Goal: Task Accomplishment & Management: Manage account settings

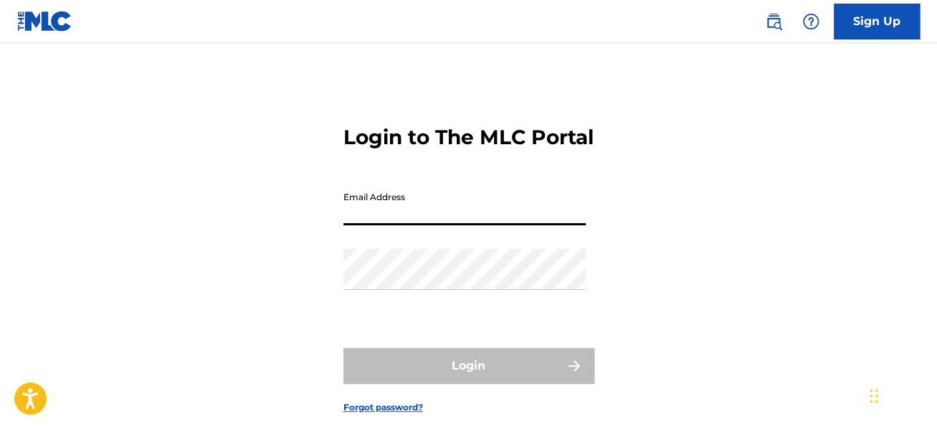
click at [564, 215] on input "Email Address" at bounding box center [465, 204] width 242 height 41
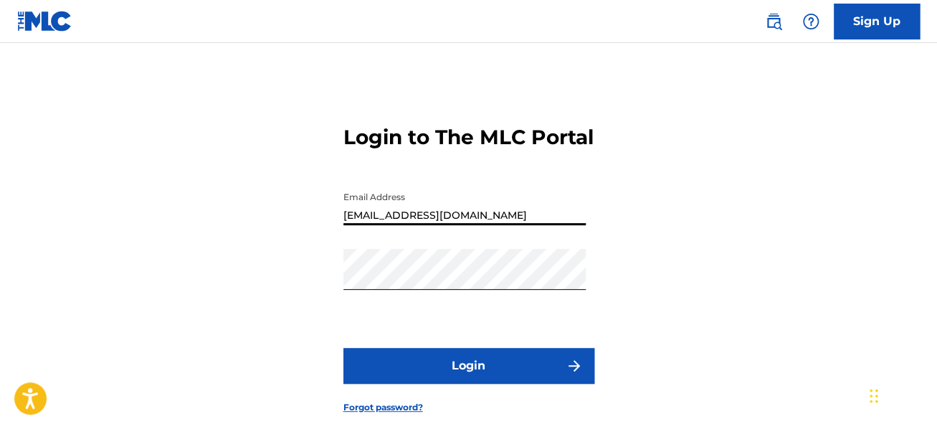
type input "[EMAIL_ADDRESS][DOMAIN_NAME]"
click at [499, 384] on button "Login" at bounding box center [469, 366] width 251 height 36
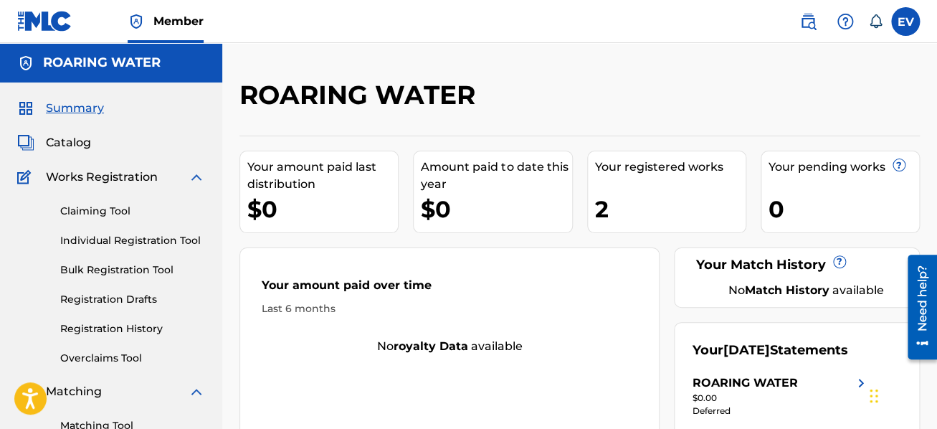
click at [108, 324] on link "Registration History" at bounding box center [132, 328] width 145 height 15
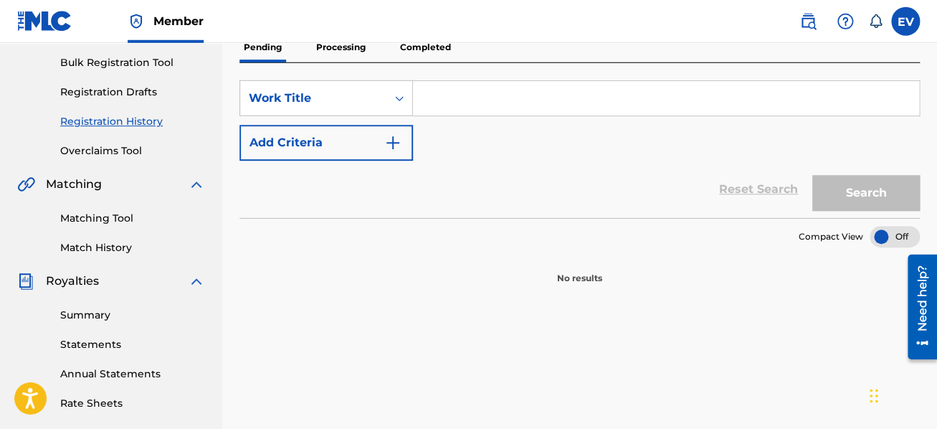
scroll to position [76, 0]
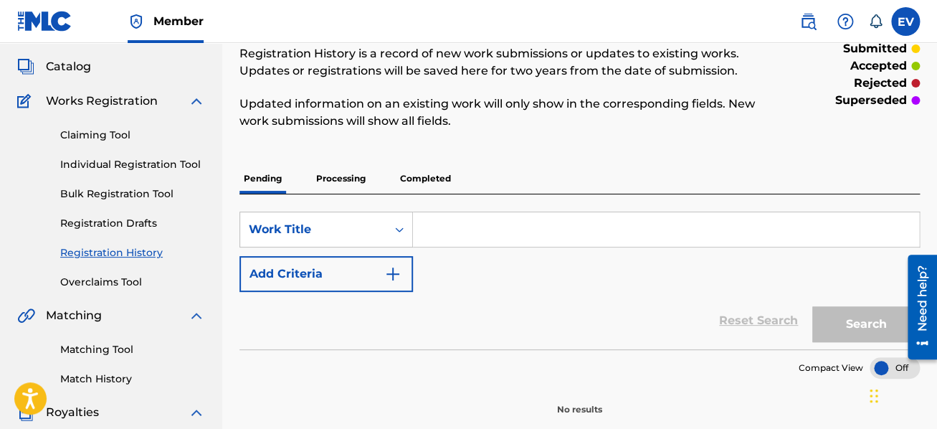
click at [349, 181] on p "Processing" at bounding box center [341, 179] width 58 height 30
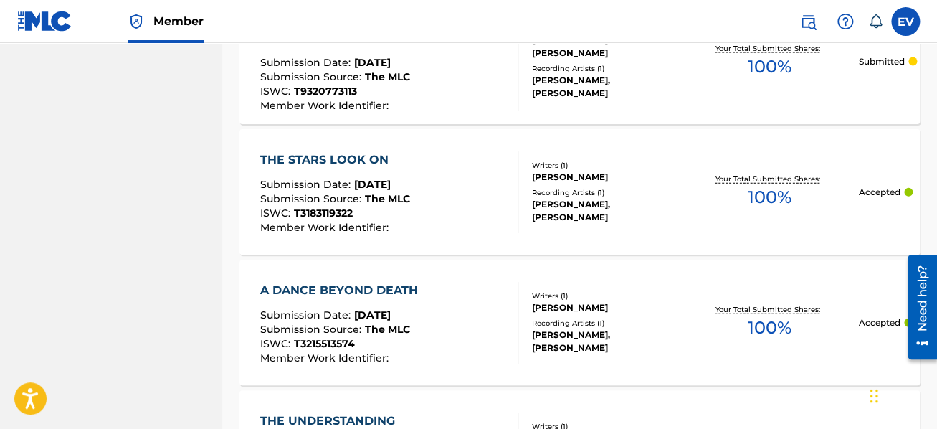
scroll to position [1498, 0]
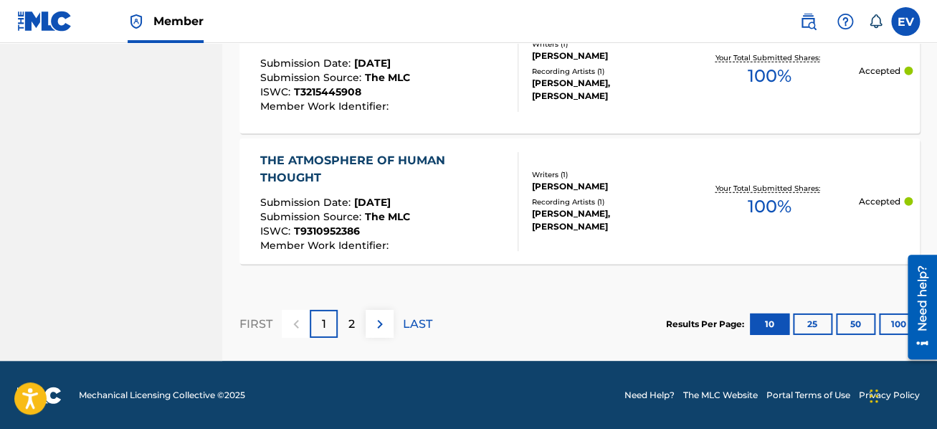
click at [810, 323] on button "25" at bounding box center [812, 324] width 39 height 22
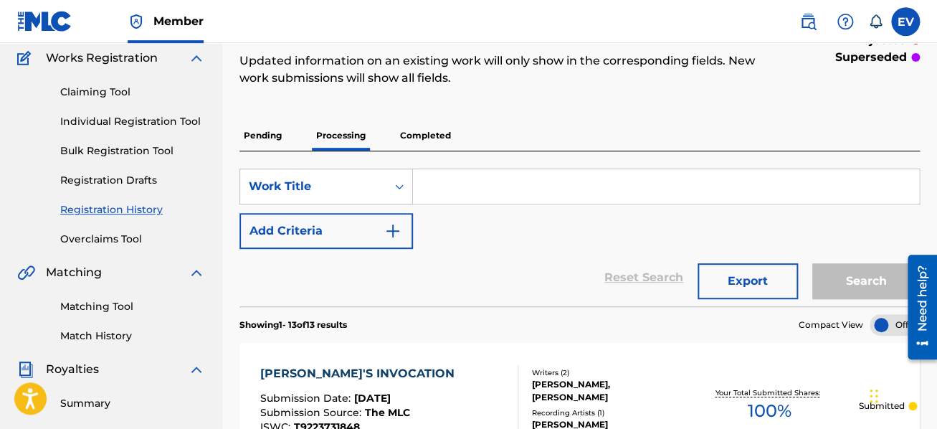
scroll to position [0, 0]
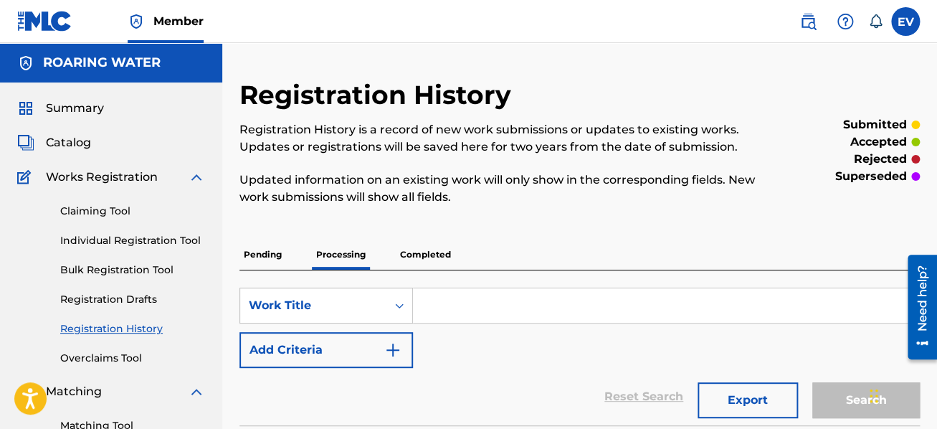
click at [423, 256] on p "Completed" at bounding box center [426, 255] width 60 height 30
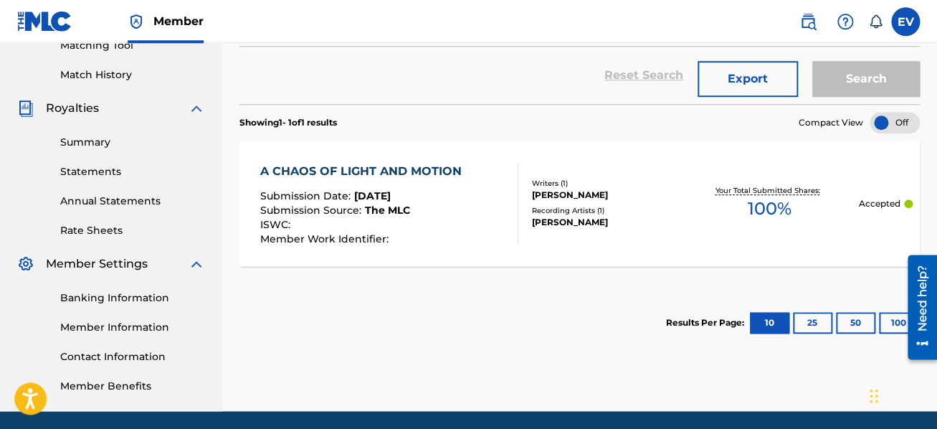
scroll to position [354, 0]
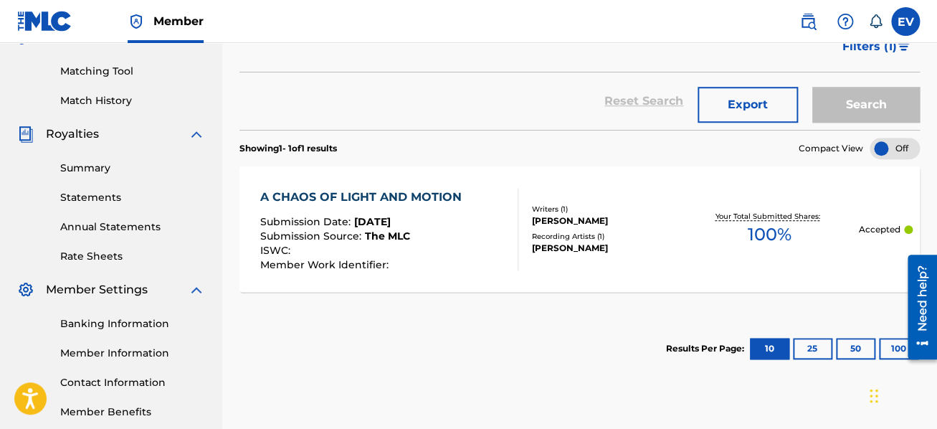
click at [398, 209] on div "A CHAOS OF LIGHT AND MOTION Submission Date : [DATE] Submission Source : The ML…" at bounding box center [364, 230] width 209 height 82
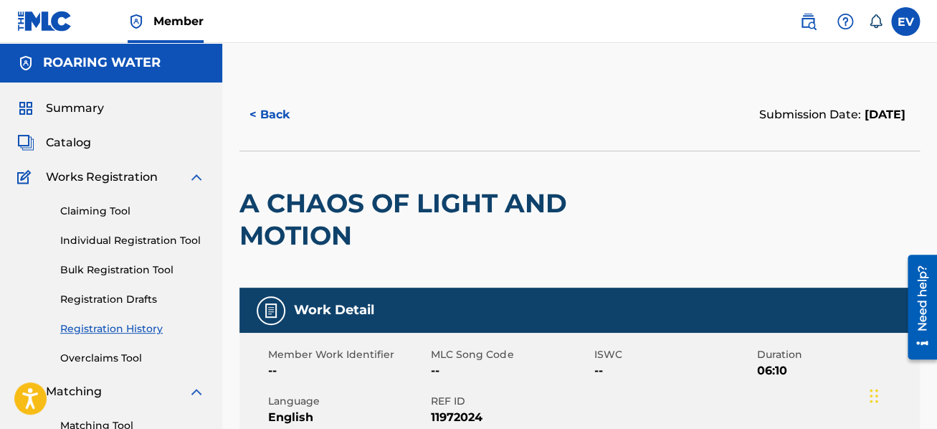
click at [281, 111] on button "< Back" at bounding box center [283, 115] width 86 height 36
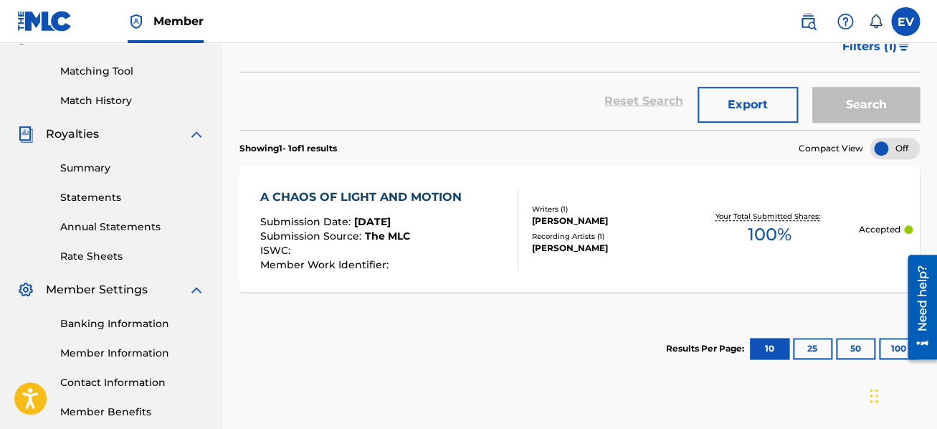
click at [423, 308] on div "Showing 1 - 1 of 1 results Compact View A CHAOS OF LIGHT AND MOTION Submission …" at bounding box center [580, 256] width 681 height 252
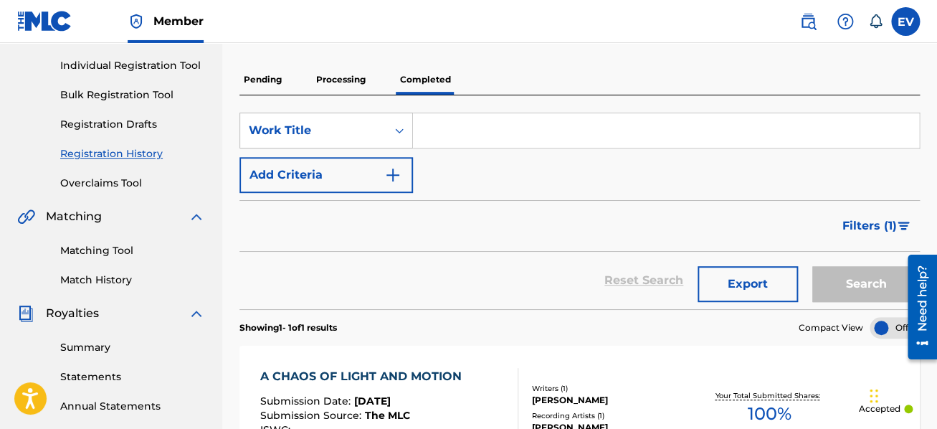
scroll to position [202, 0]
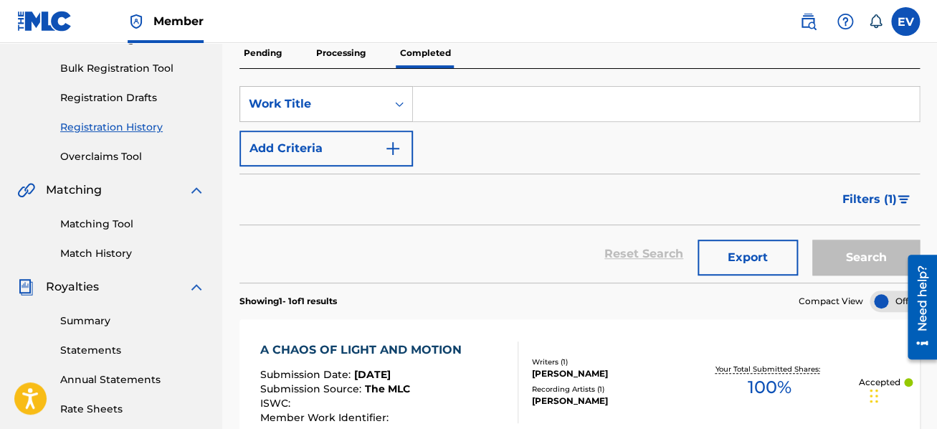
click at [332, 47] on p "Processing" at bounding box center [341, 53] width 58 height 30
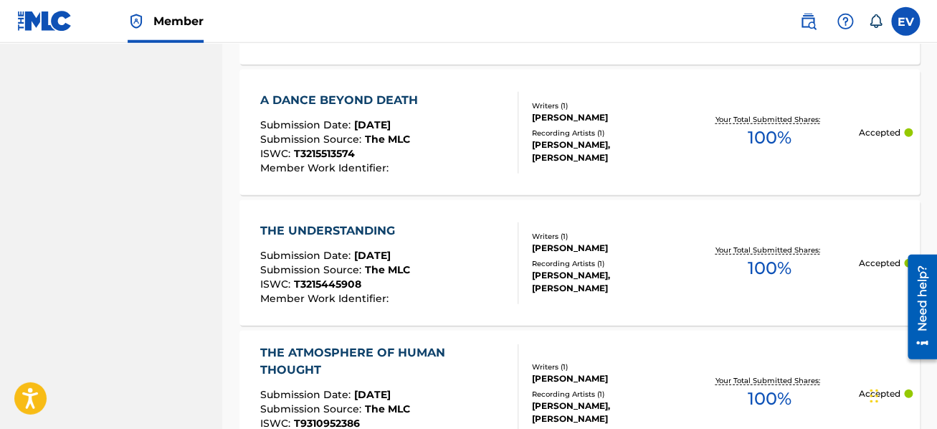
scroll to position [1348, 0]
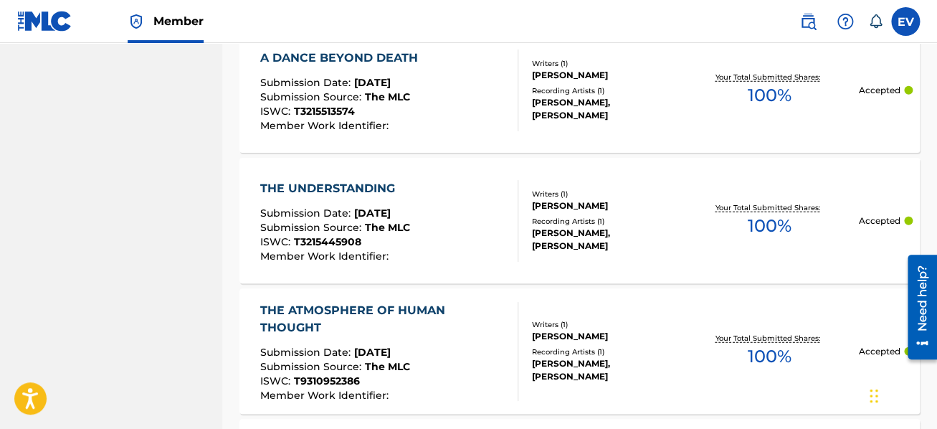
click at [364, 185] on div "THE UNDERSTANDING" at bounding box center [335, 188] width 150 height 17
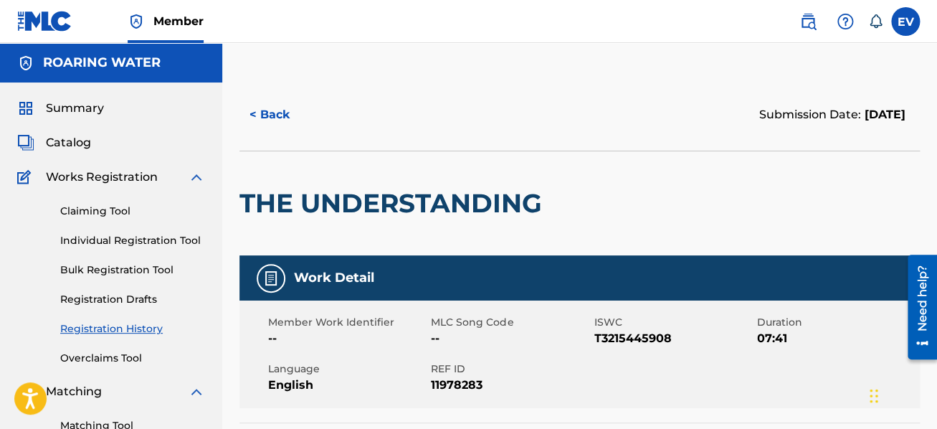
click at [120, 293] on link "Registration Drafts" at bounding box center [132, 299] width 145 height 15
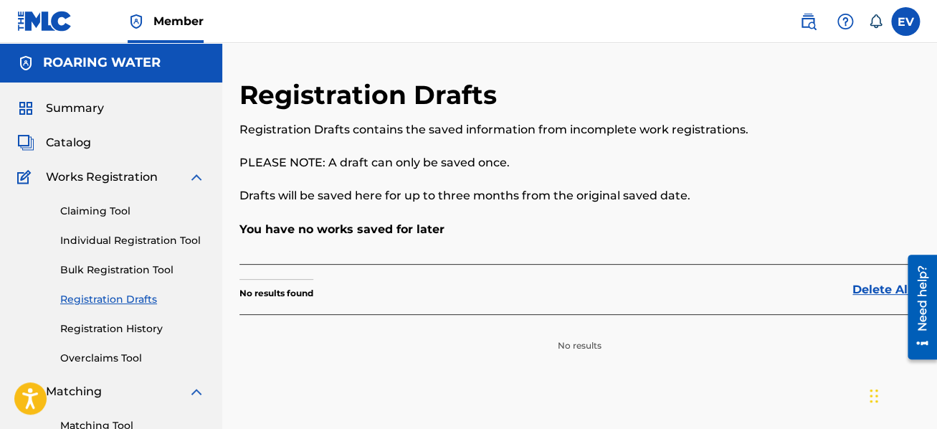
click at [108, 216] on link "Claiming Tool" at bounding box center [132, 211] width 145 height 15
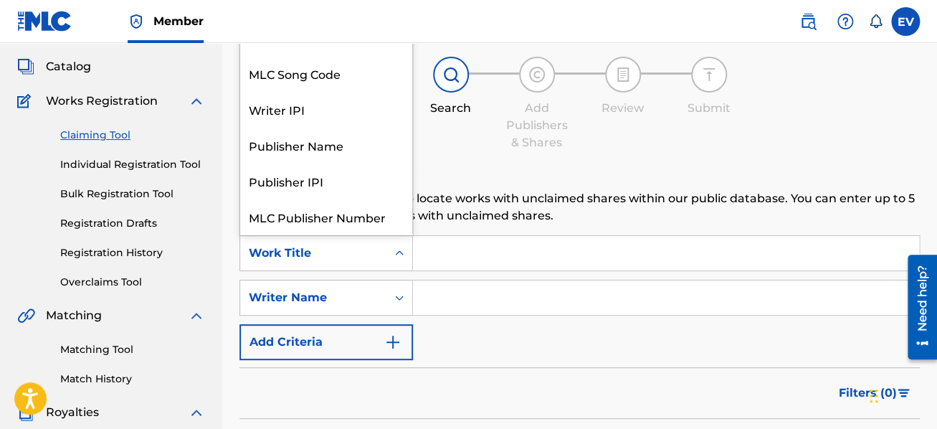
scroll to position [35, 0]
click at [401, 252] on icon "Search Form" at bounding box center [399, 252] width 9 height 5
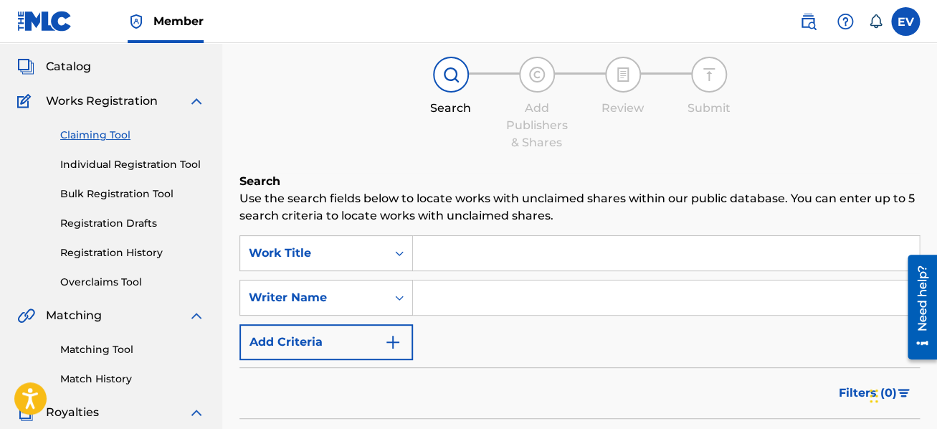
click at [444, 255] on input "Search Form" at bounding box center [666, 253] width 506 height 34
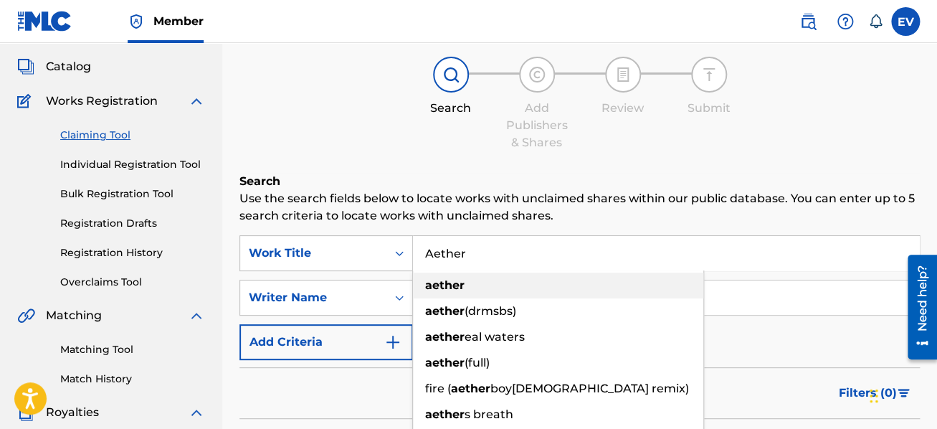
click at [453, 280] on strong "aether" at bounding box center [444, 285] width 39 height 14
type input "aether"
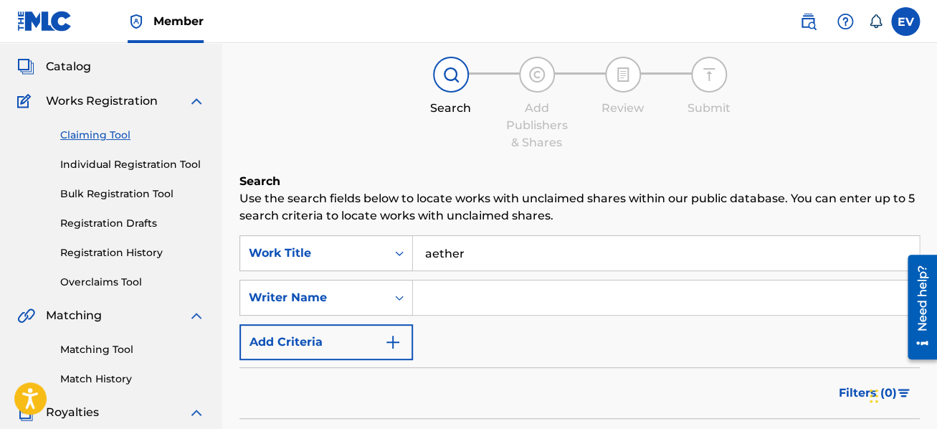
click at [453, 288] on input "Search Form" at bounding box center [666, 297] width 506 height 34
type input "E"
type input "[PERSON_NAME]"
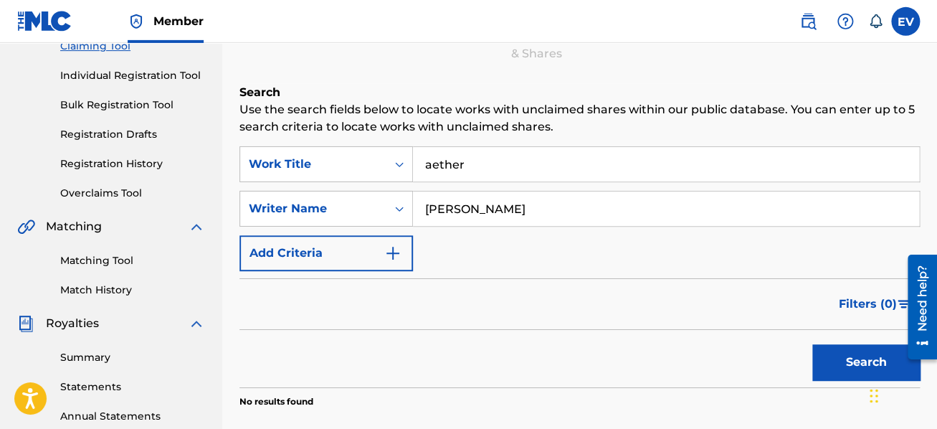
scroll to position [306, 0]
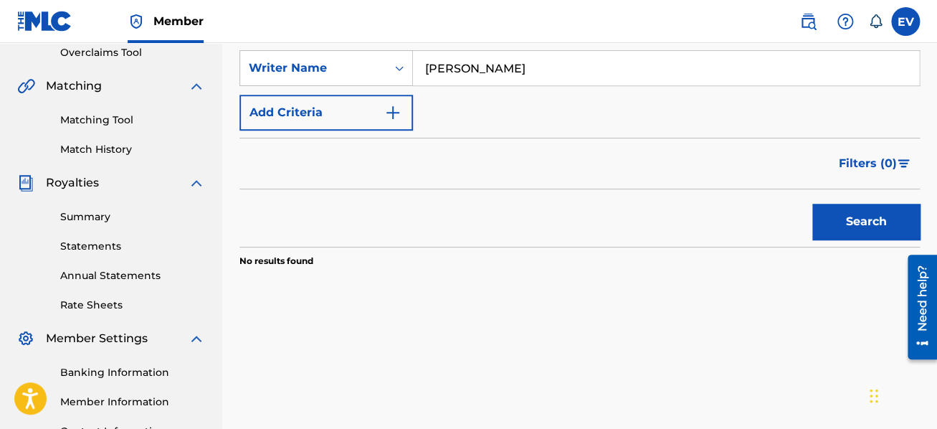
click at [876, 218] on button "Search" at bounding box center [867, 222] width 108 height 36
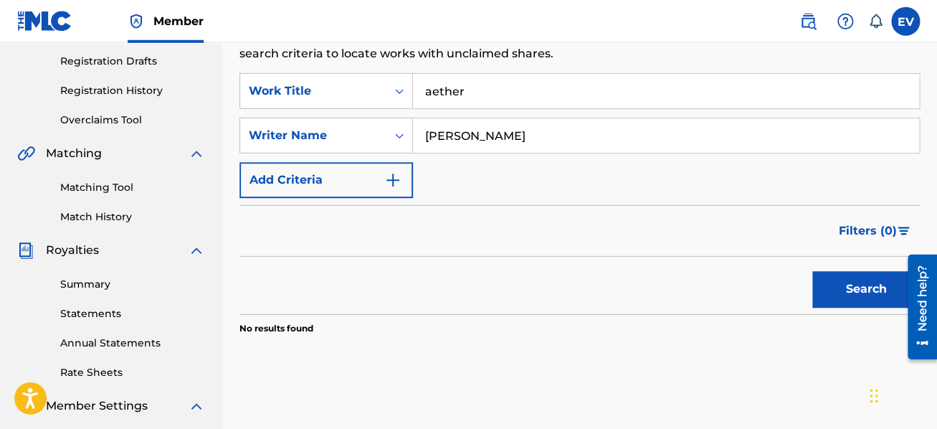
scroll to position [153, 0]
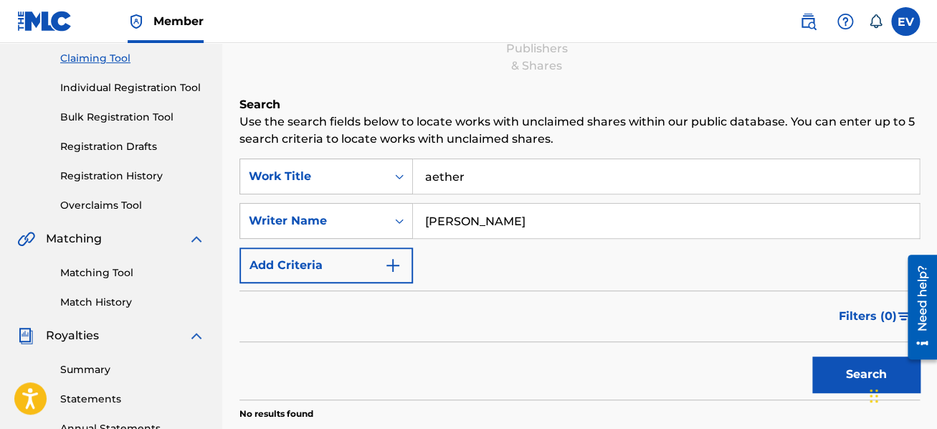
click at [426, 219] on input "[PERSON_NAME]" at bounding box center [666, 221] width 506 height 34
click at [392, 260] on img "Search Form" at bounding box center [392, 265] width 17 height 17
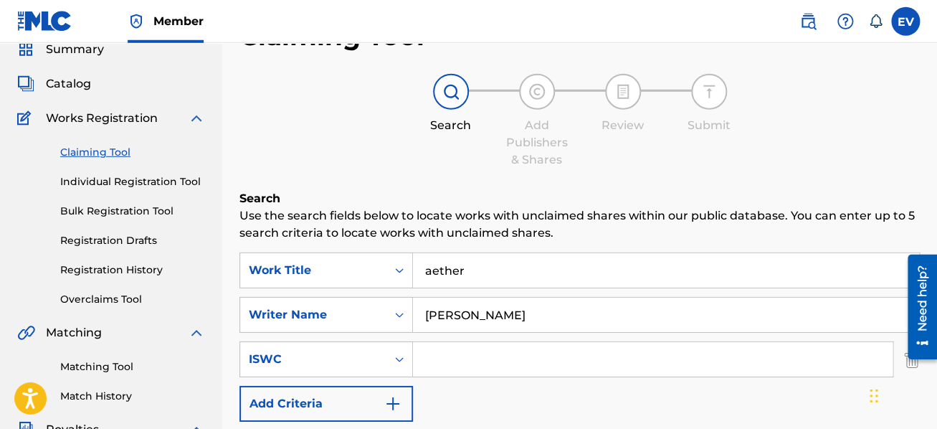
scroll to position [0, 0]
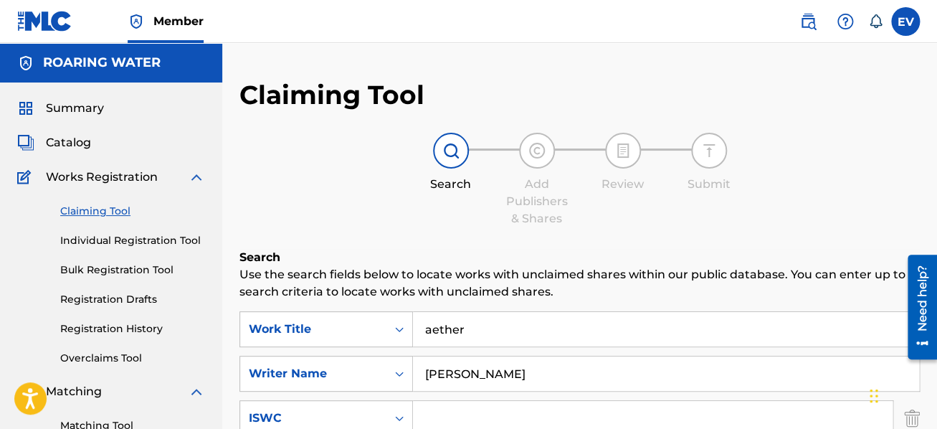
click at [103, 243] on link "Individual Registration Tool" at bounding box center [132, 240] width 145 height 15
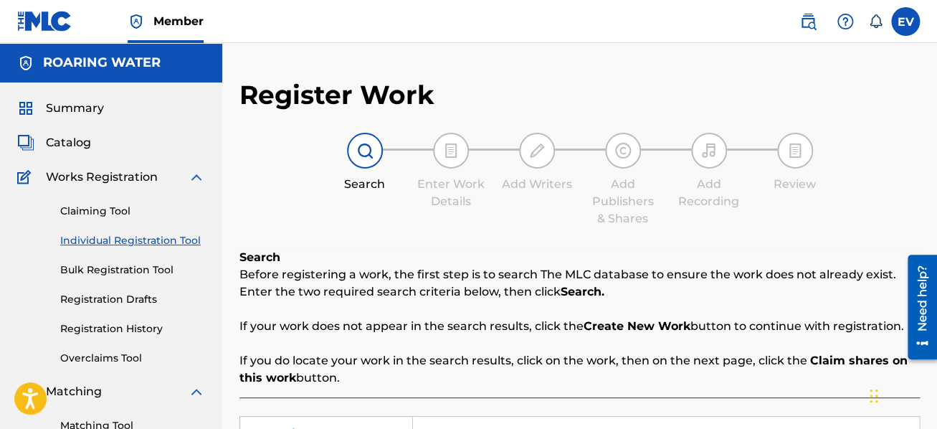
click at [75, 140] on span "Catalog" at bounding box center [68, 142] width 45 height 17
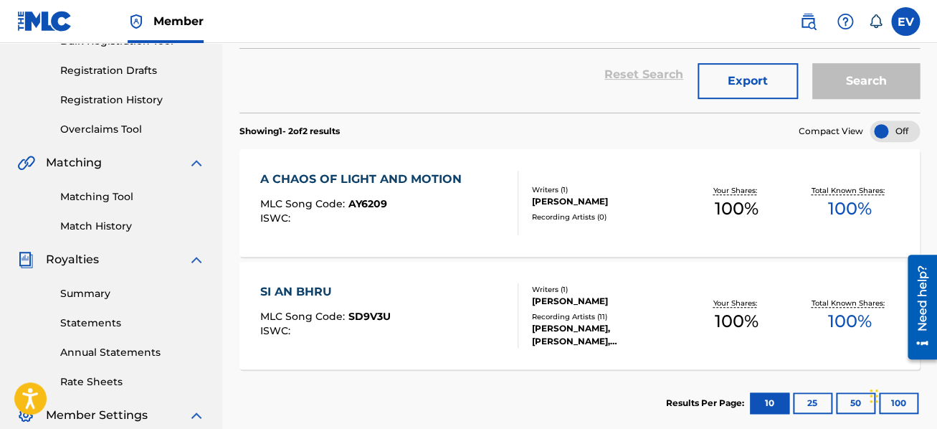
scroll to position [229, 0]
click at [403, 179] on div "A CHAOS OF LIGHT AND MOTION" at bounding box center [364, 179] width 209 height 17
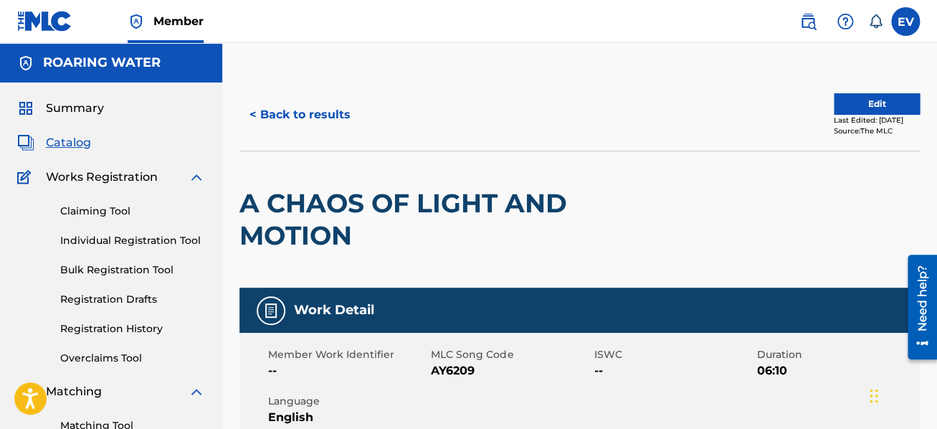
click at [858, 106] on button "Edit" at bounding box center [877, 104] width 86 height 22
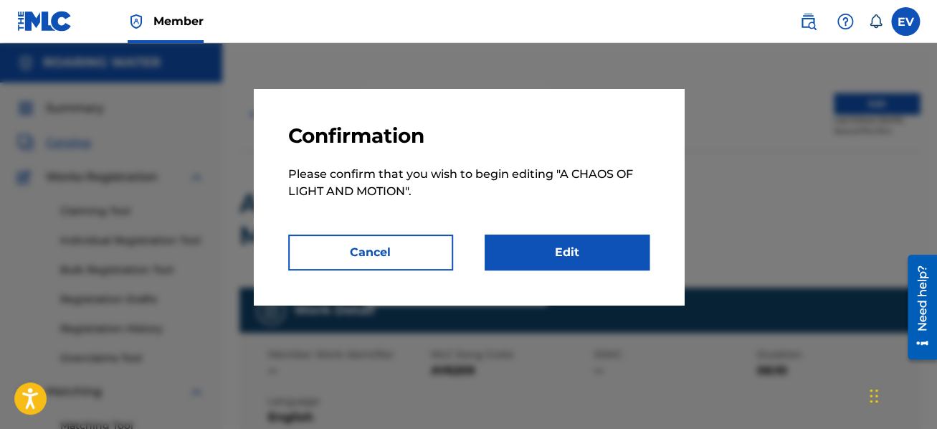
click at [578, 245] on link "Edit" at bounding box center [567, 253] width 165 height 36
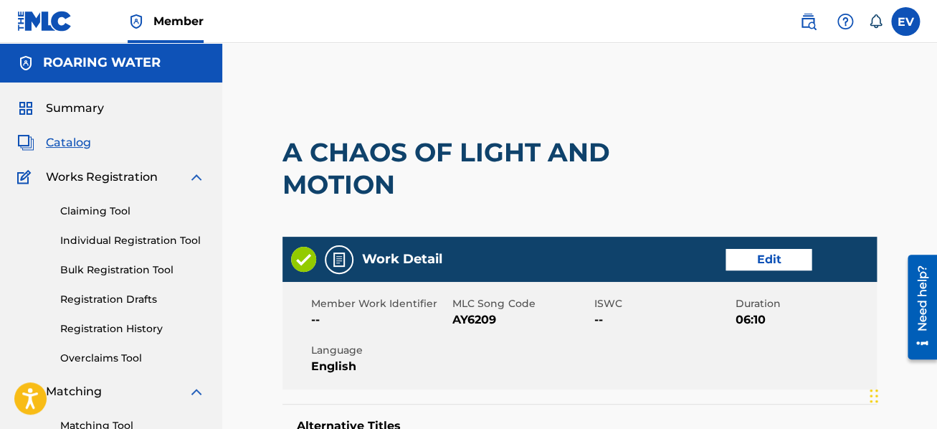
click at [759, 260] on link "Edit" at bounding box center [769, 260] width 86 height 22
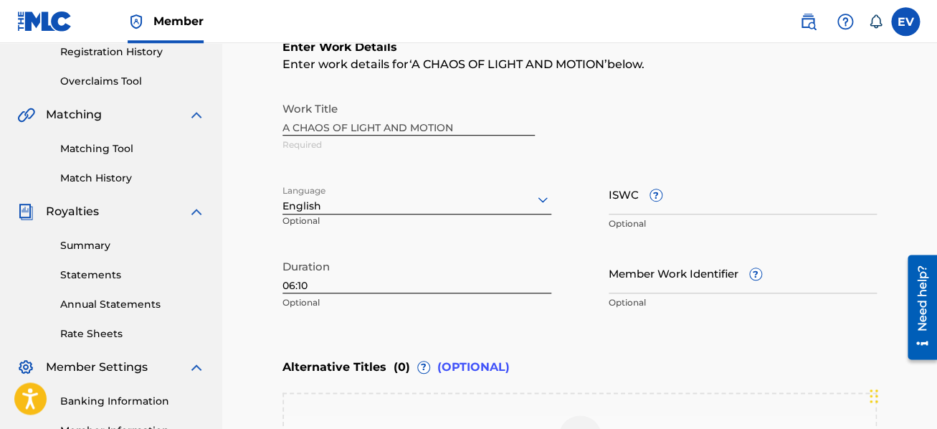
scroll to position [306, 0]
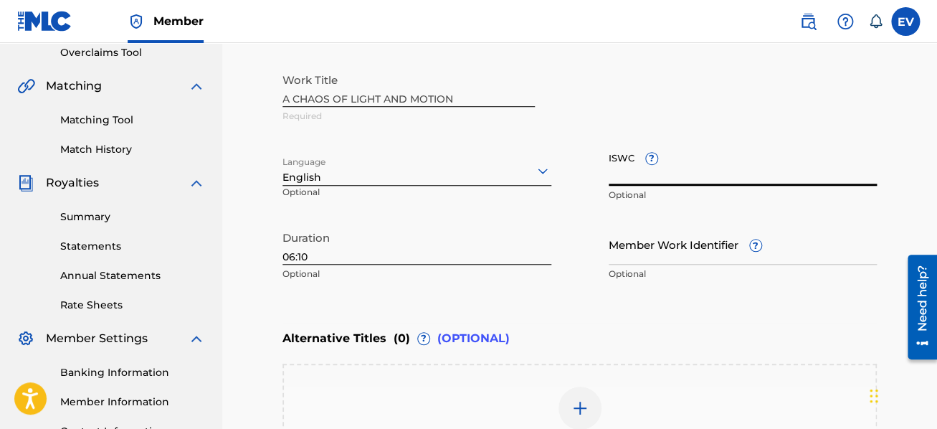
click at [625, 169] on input "ISWC ?" at bounding box center [743, 165] width 269 height 41
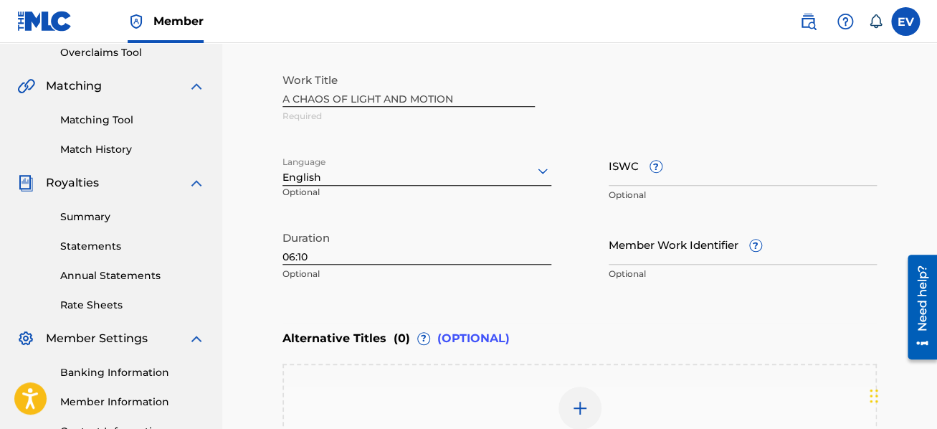
click at [630, 165] on input "ISWC ?" at bounding box center [743, 165] width 269 height 41
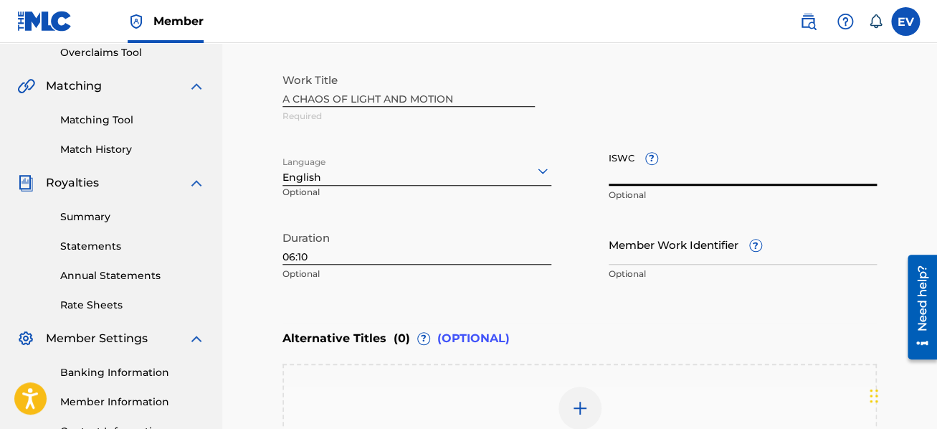
paste input "T-931.095.238-6"
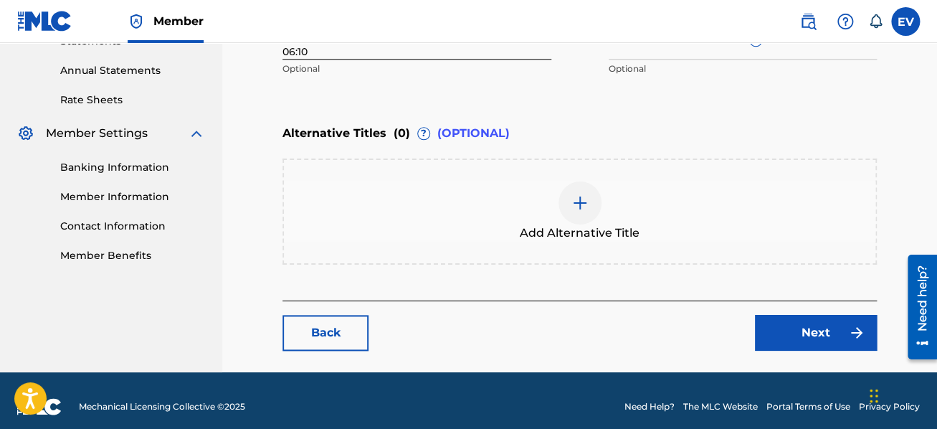
scroll to position [521, 0]
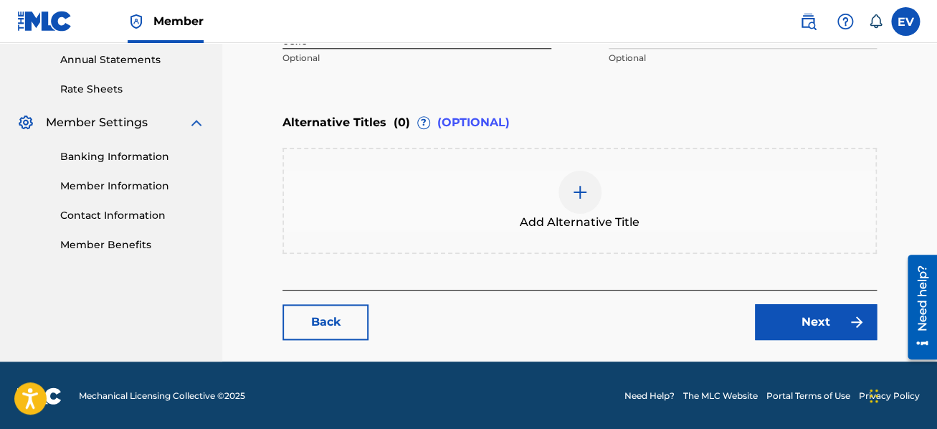
type input "T-931.095.238-6"
click at [816, 326] on link "Next" at bounding box center [816, 322] width 122 height 36
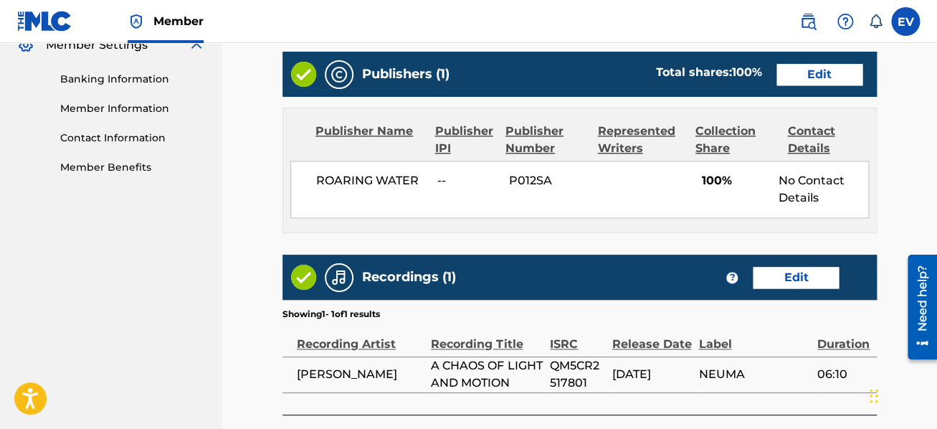
scroll to position [688, 0]
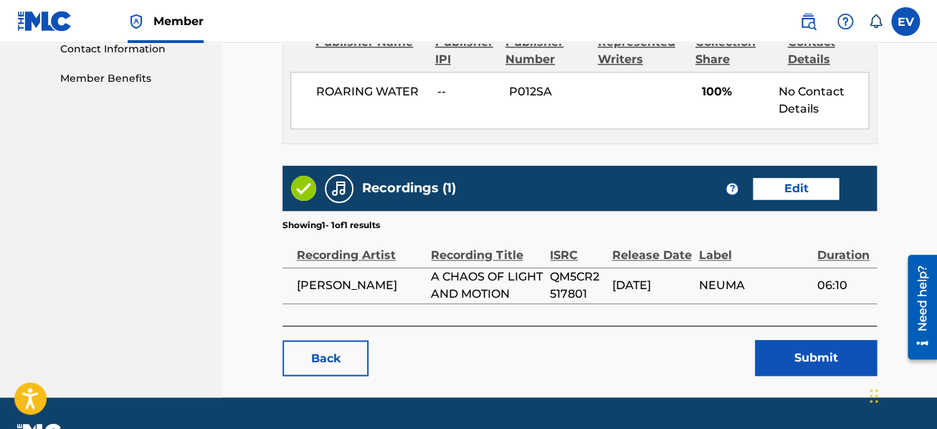
click at [776, 179] on link "Edit" at bounding box center [796, 189] width 86 height 22
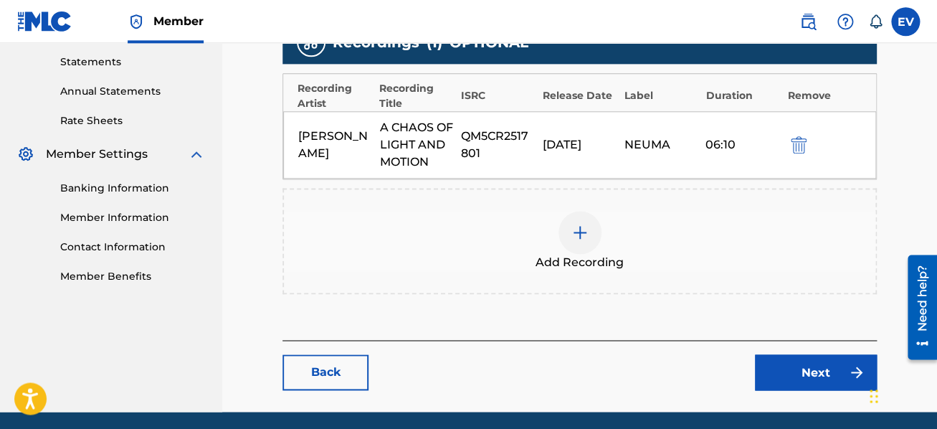
scroll to position [458, 0]
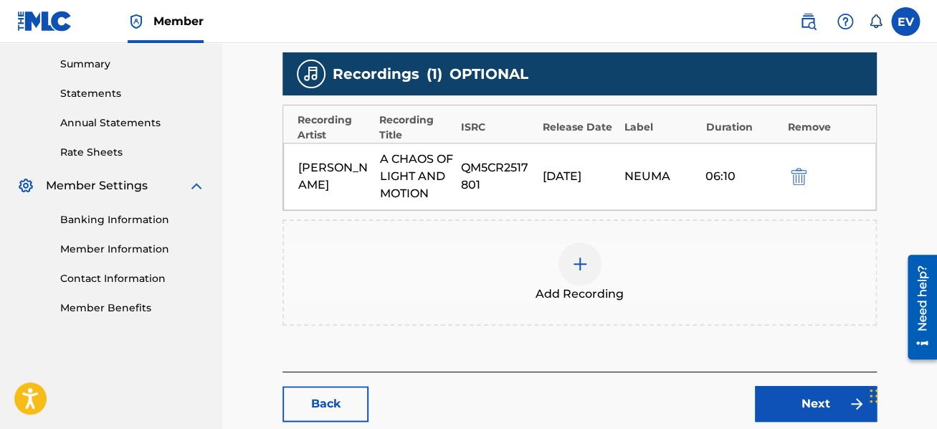
click at [677, 169] on div "NEUMA" at bounding box center [661, 176] width 75 height 17
drag, startPoint x: 482, startPoint y: 186, endPoint x: 464, endPoint y: 168, distance: 25.4
click at [464, 168] on div "QM5CR2517801" at bounding box center [498, 176] width 75 height 34
copy div "QM5CR2517801"
click at [484, 308] on div "Add Recording" at bounding box center [580, 272] width 595 height 106
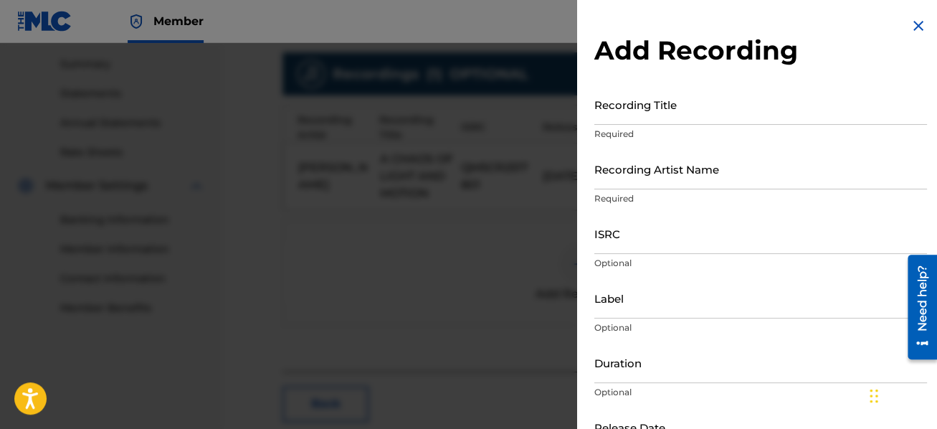
click at [915, 26] on img at bounding box center [918, 25] width 17 height 17
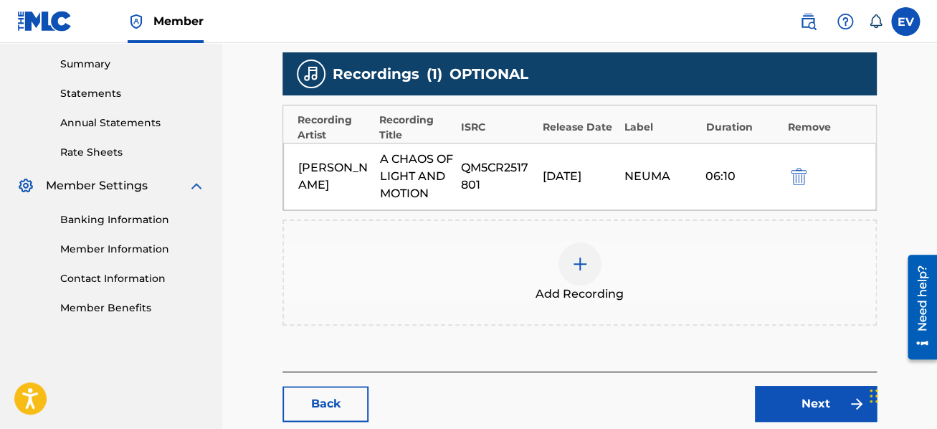
click at [806, 172] on img "submit" at bounding box center [799, 176] width 16 height 17
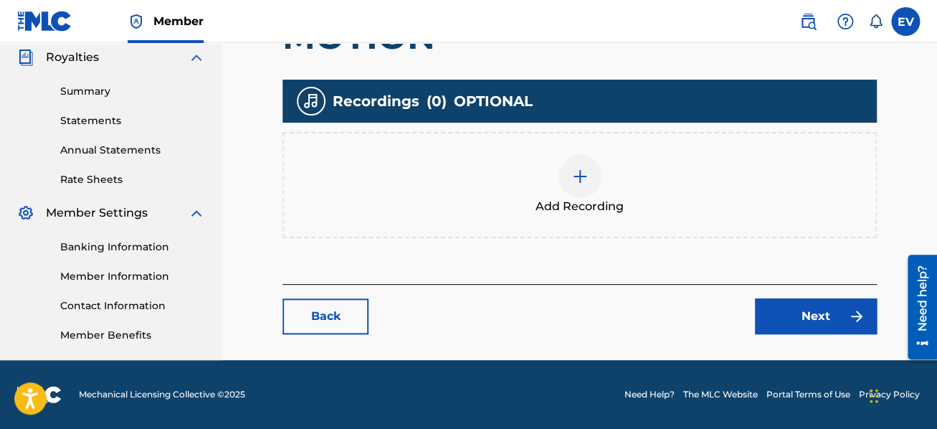
click at [579, 172] on img at bounding box center [580, 176] width 17 height 17
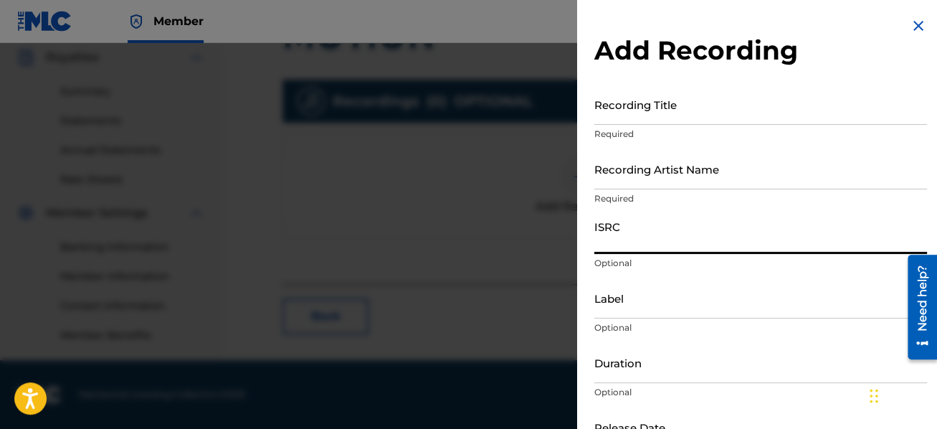
click at [610, 236] on input "ISRC" at bounding box center [761, 233] width 333 height 41
paste input "QM5CR2517801"
type input "QM5CR2517801"
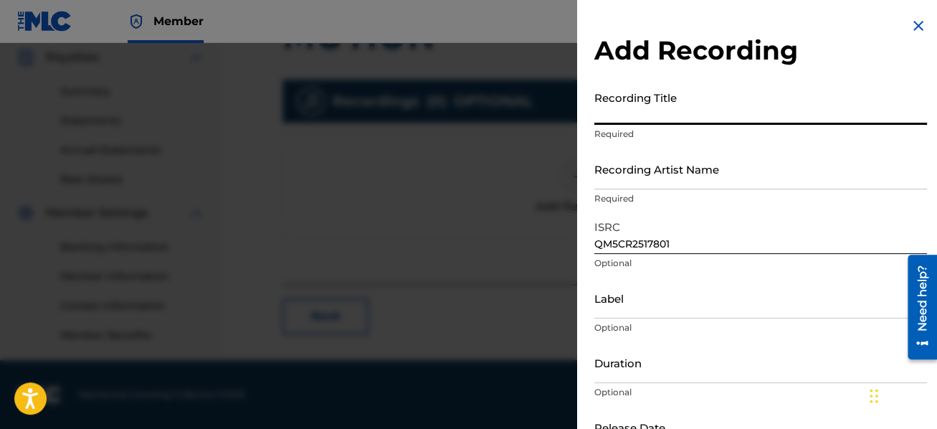
click at [639, 101] on input "Recording Title" at bounding box center [761, 104] width 333 height 41
type input "A Chaos of Light and Motion"
click at [646, 307] on input "Label" at bounding box center [761, 298] width 333 height 41
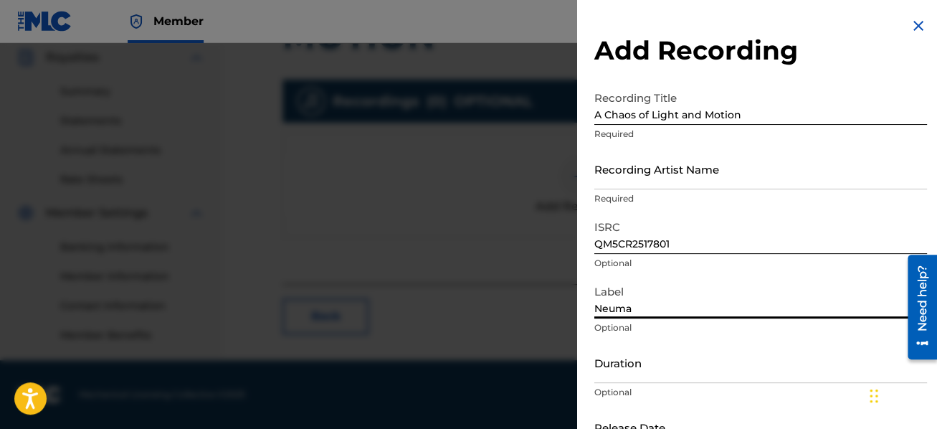
type input "Neuma"
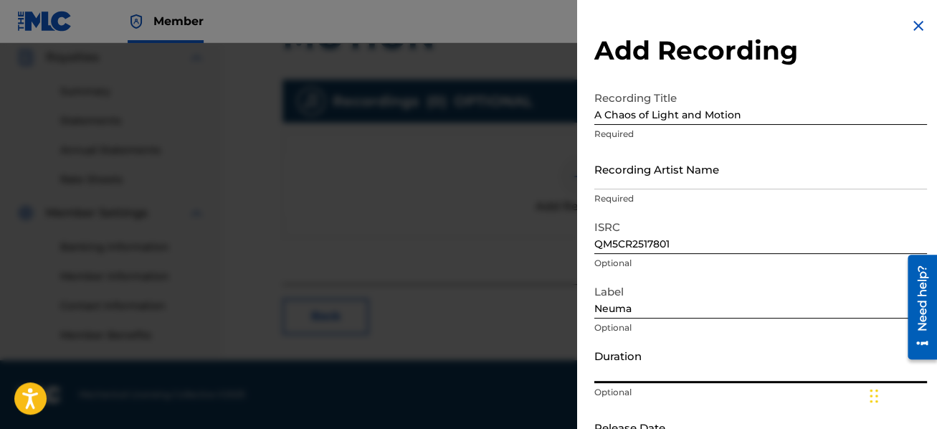
click at [638, 371] on input "Duration" at bounding box center [761, 362] width 333 height 41
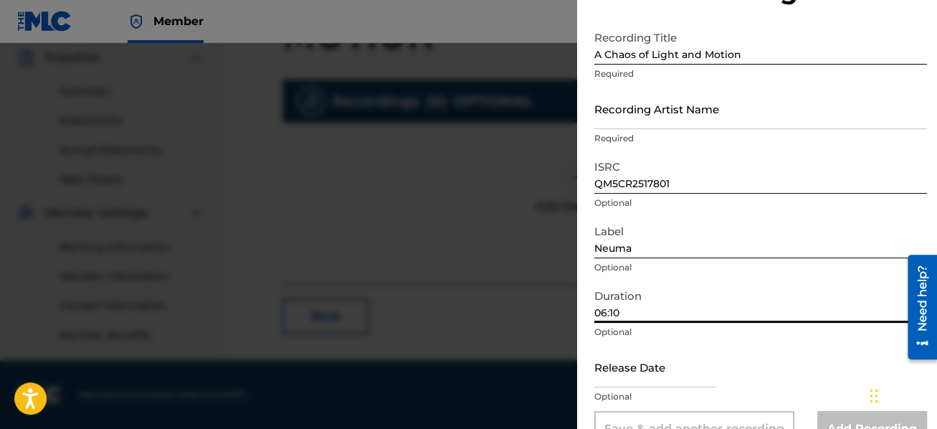
scroll to position [95, 0]
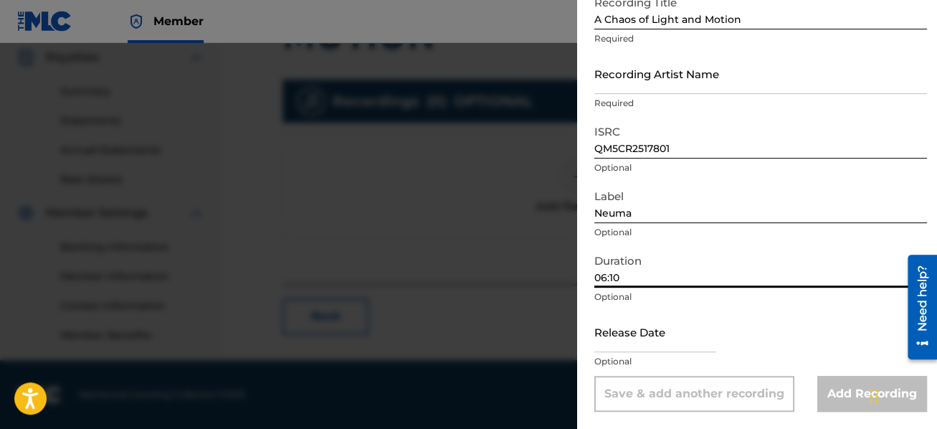
type input "06:10"
select select "7"
select select "2025"
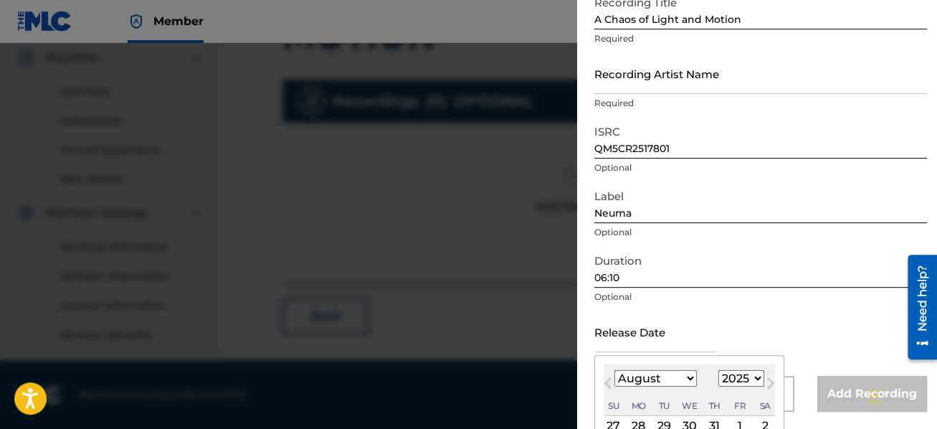
click at [617, 349] on input "text" at bounding box center [656, 331] width 122 height 41
click at [610, 382] on span "Previous Month" at bounding box center [610, 385] width 0 height 22
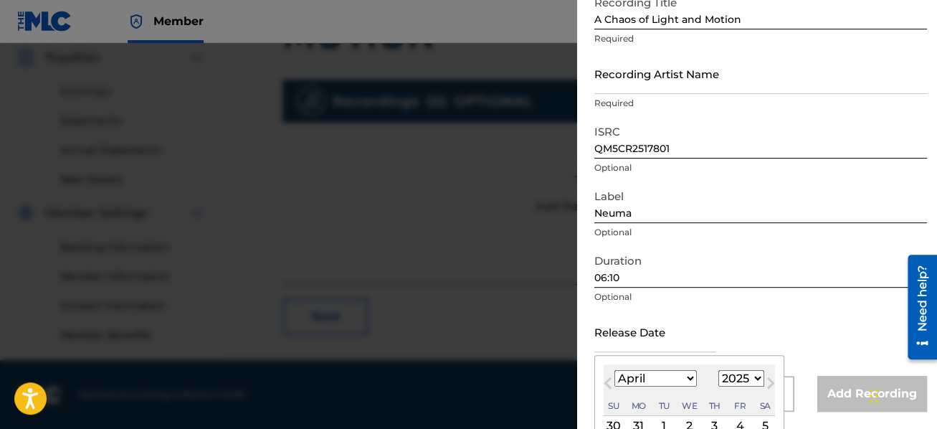
click at [610, 382] on span "Previous Month" at bounding box center [610, 385] width 0 height 22
select select "2"
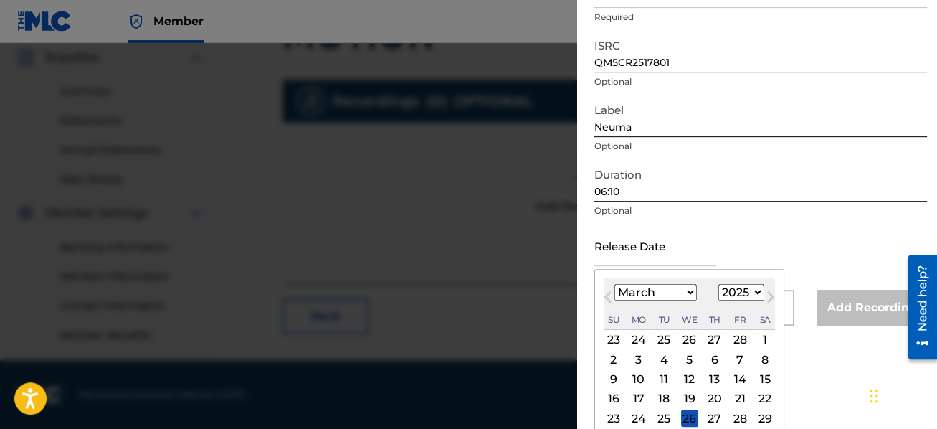
scroll to position [229, 0]
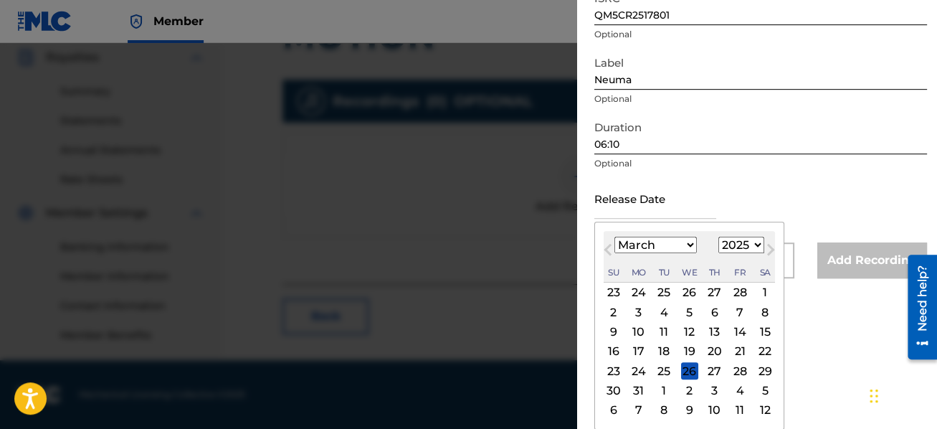
click at [736, 355] on div "21" at bounding box center [740, 351] width 17 height 17
type input "[DATE]"
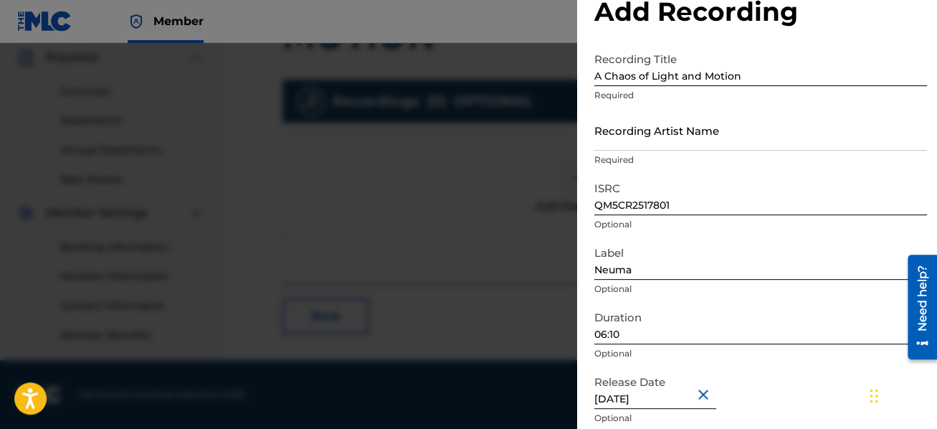
scroll to position [0, 0]
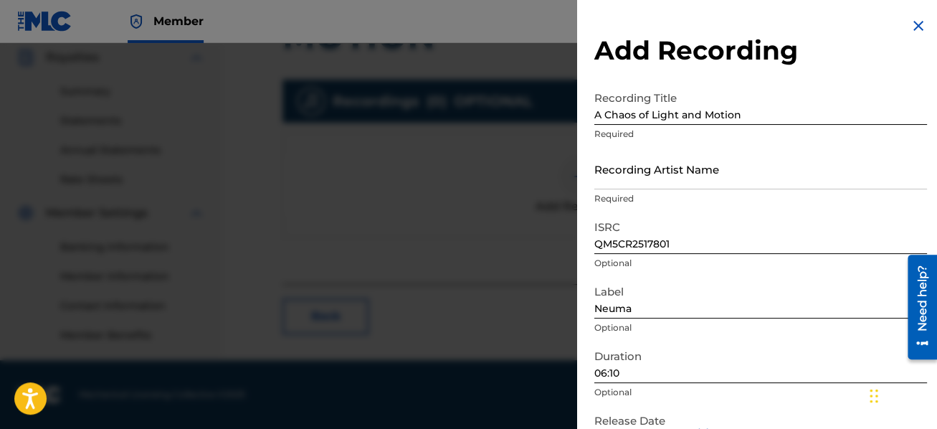
click at [708, 175] on input "Recording Artist Name" at bounding box center [761, 168] width 333 height 41
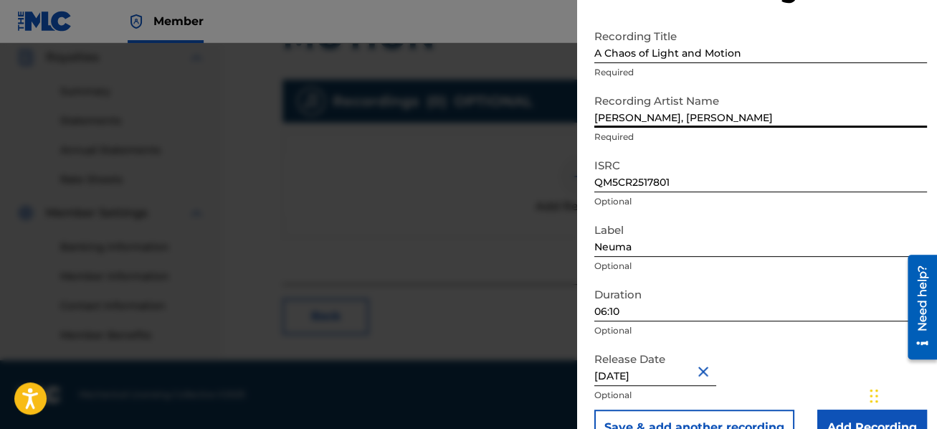
scroll to position [95, 0]
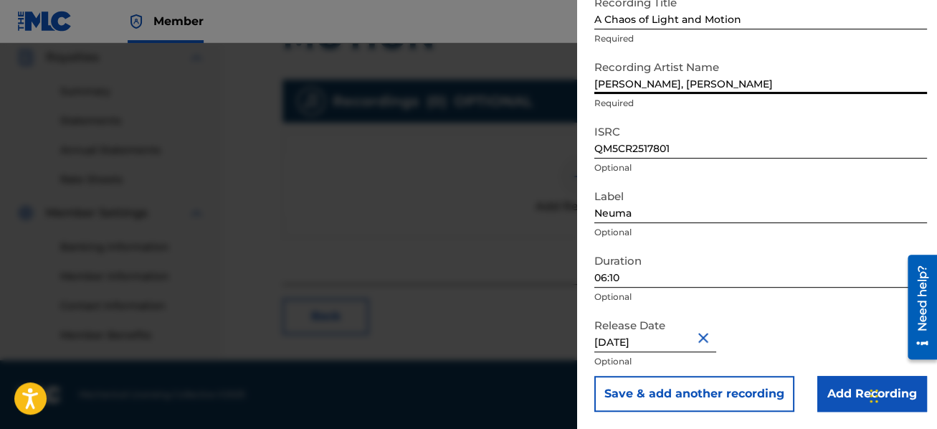
type input "[PERSON_NAME], [PERSON_NAME]"
click at [840, 387] on input "Add Recording" at bounding box center [873, 394] width 110 height 36
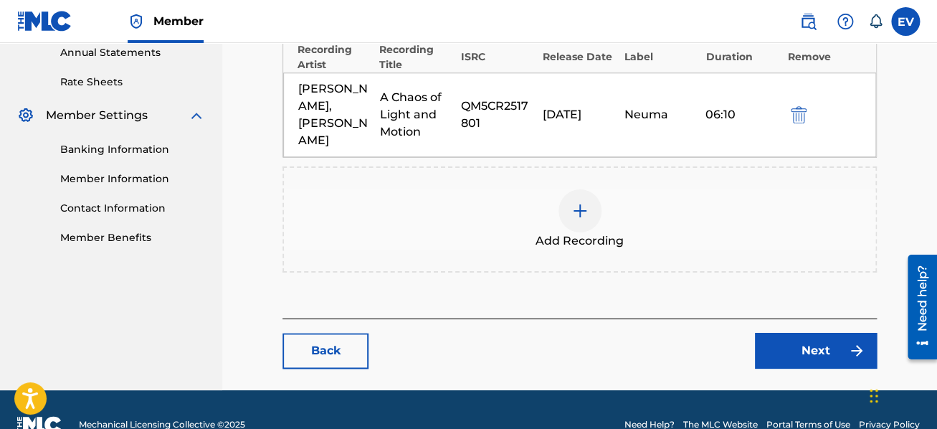
scroll to position [539, 0]
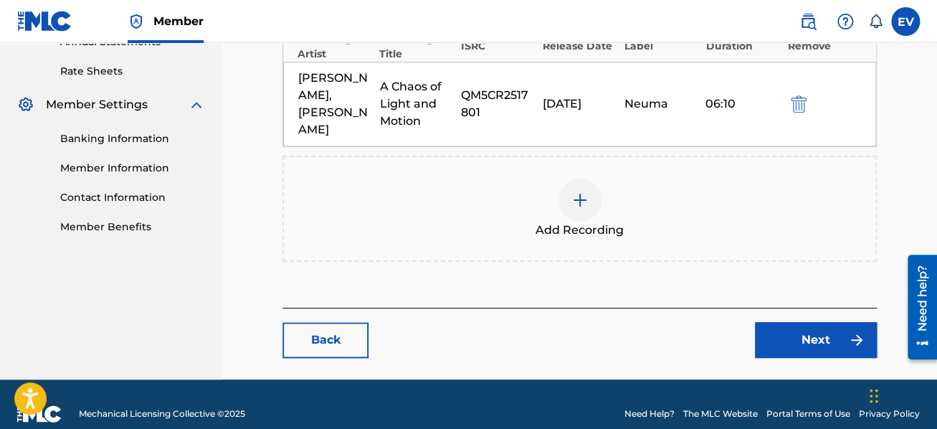
click at [823, 322] on link "Next" at bounding box center [816, 340] width 122 height 36
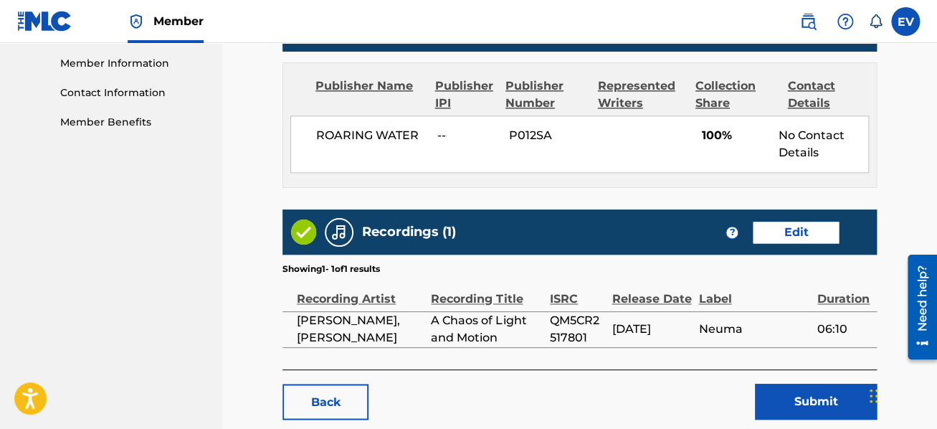
scroll to position [722, 0]
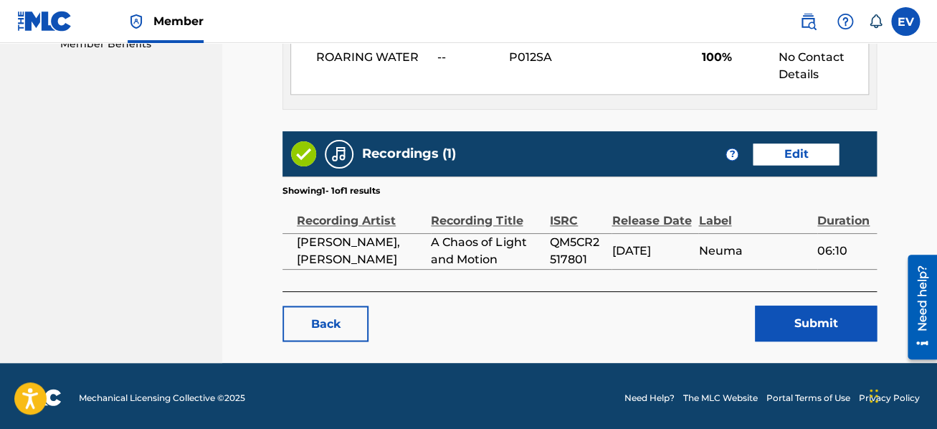
click at [824, 321] on button "Submit" at bounding box center [816, 324] width 122 height 36
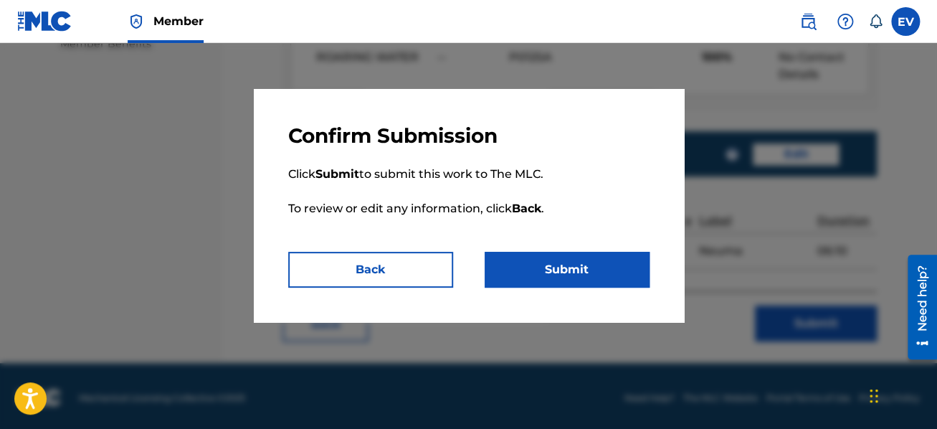
click at [598, 268] on button "Submit" at bounding box center [567, 270] width 165 height 36
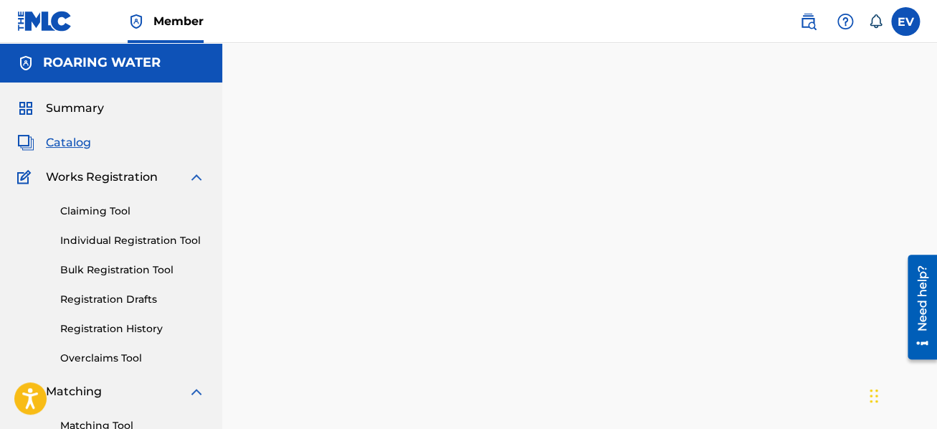
click at [115, 323] on link "Registration History" at bounding box center [132, 328] width 145 height 15
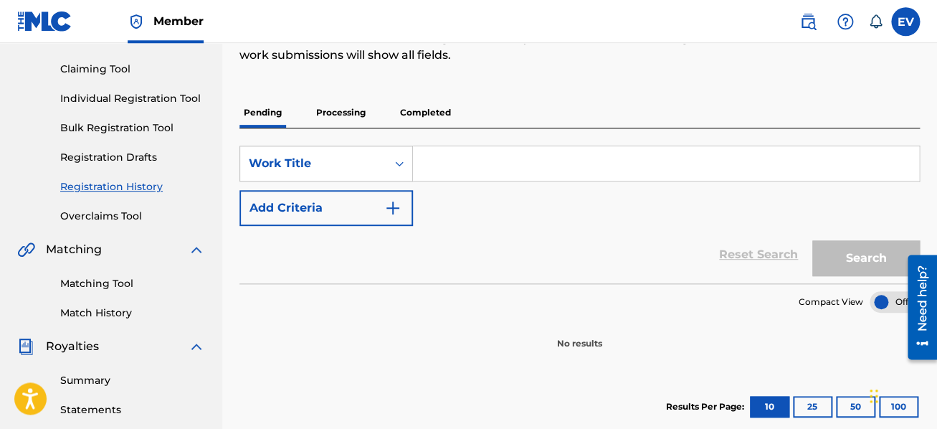
scroll to position [153, 0]
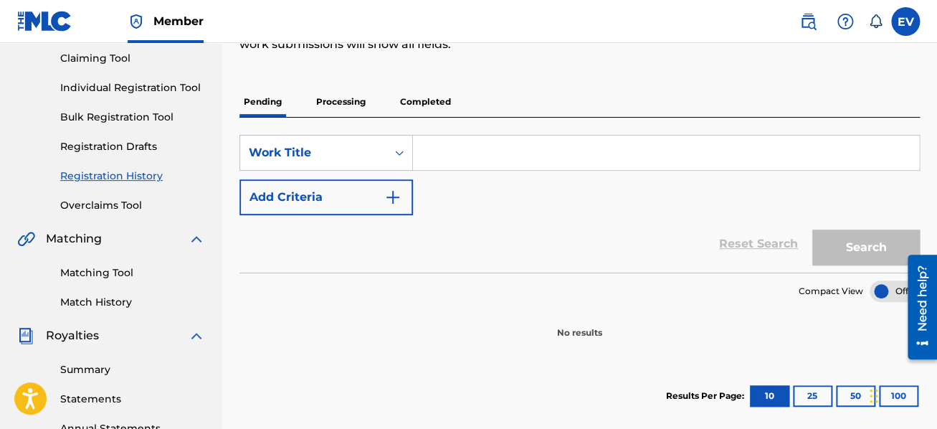
click at [355, 103] on p "Processing" at bounding box center [341, 102] width 58 height 30
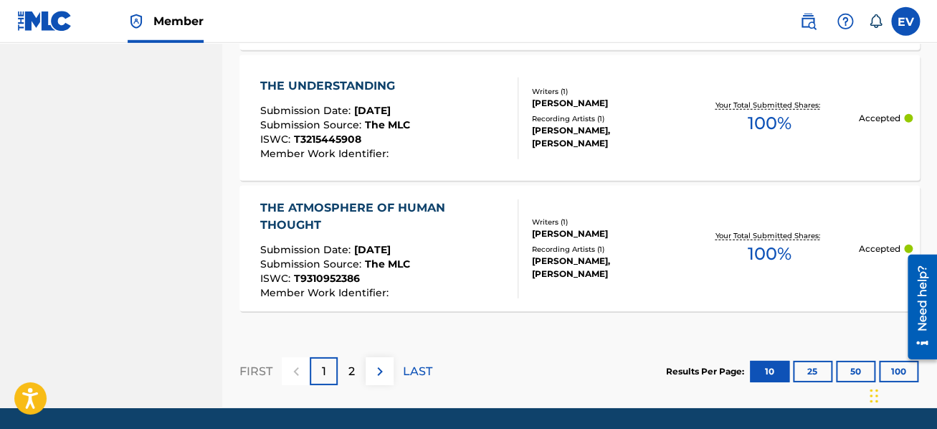
scroll to position [1452, 0]
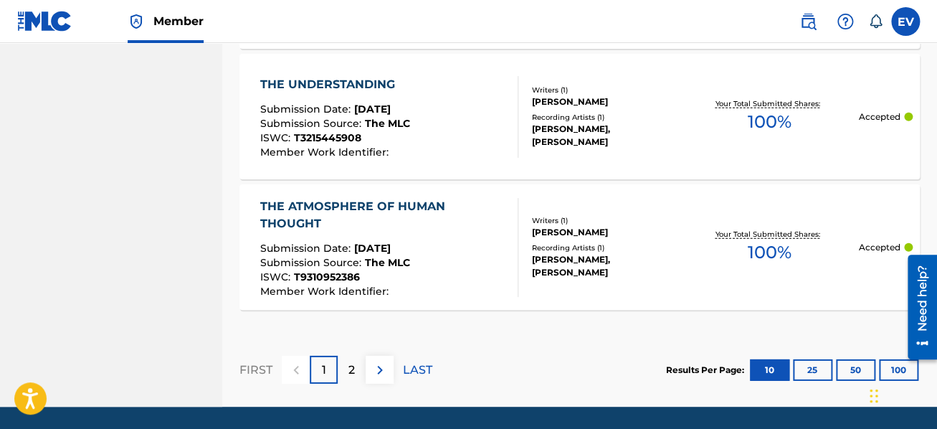
click at [812, 371] on button "25" at bounding box center [812, 370] width 39 height 22
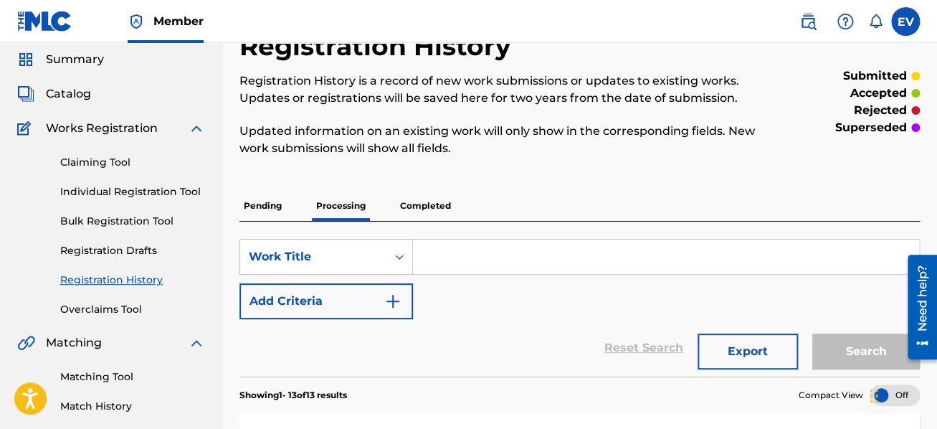
scroll to position [0, 0]
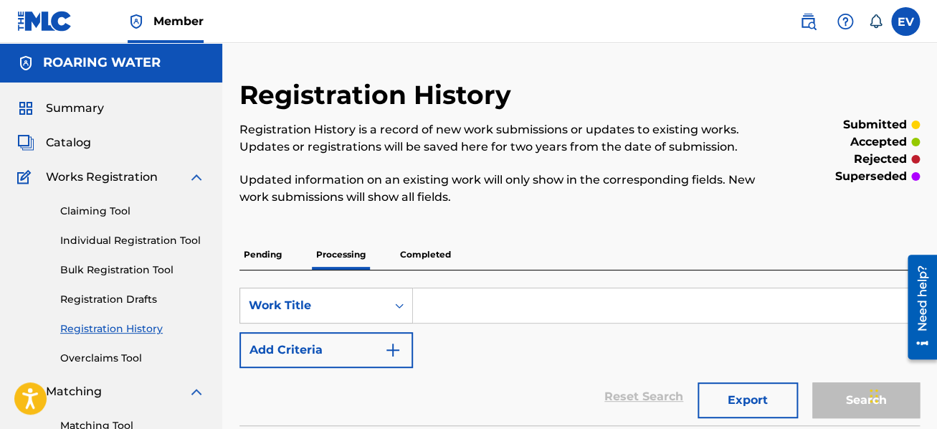
click at [436, 255] on p "Completed" at bounding box center [426, 255] width 60 height 30
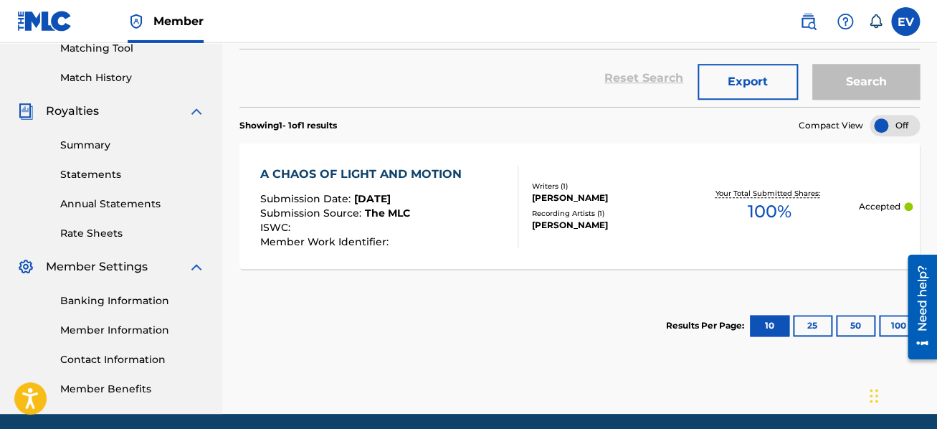
scroll to position [431, 0]
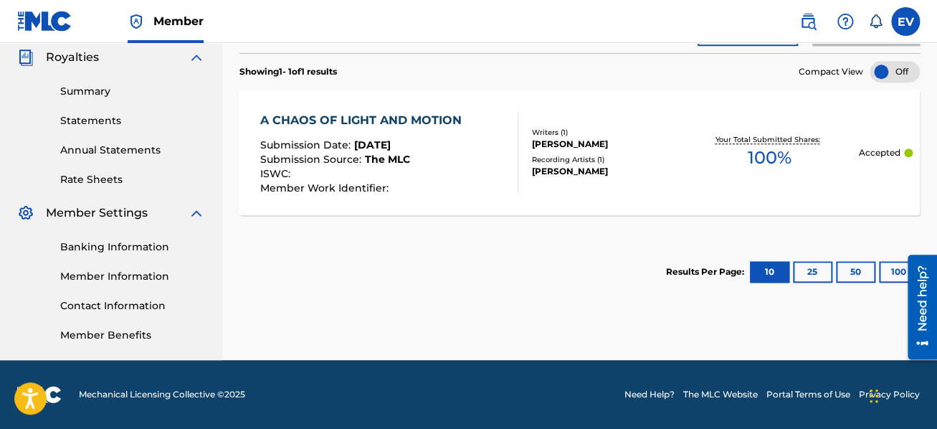
click at [430, 117] on div "A CHAOS OF LIGHT AND MOTION" at bounding box center [364, 120] width 209 height 17
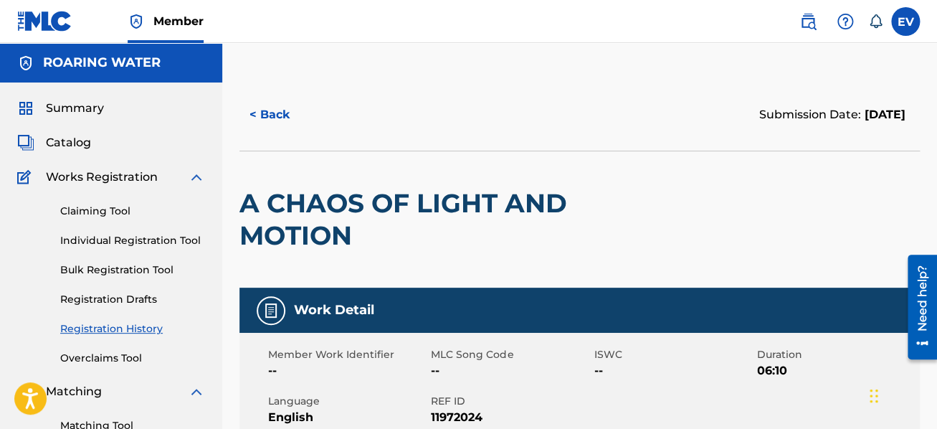
click at [112, 326] on link "Registration History" at bounding box center [132, 328] width 145 height 15
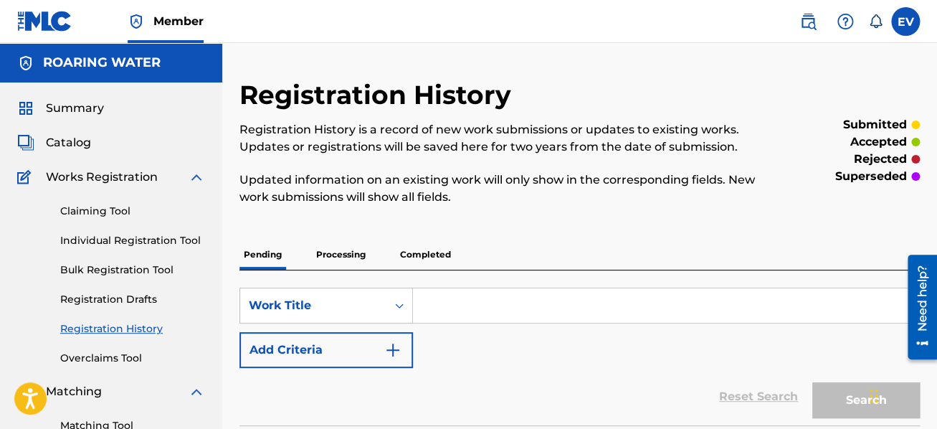
click at [263, 256] on p "Pending" at bounding box center [263, 255] width 47 height 30
click at [331, 250] on p "Processing" at bounding box center [341, 255] width 58 height 30
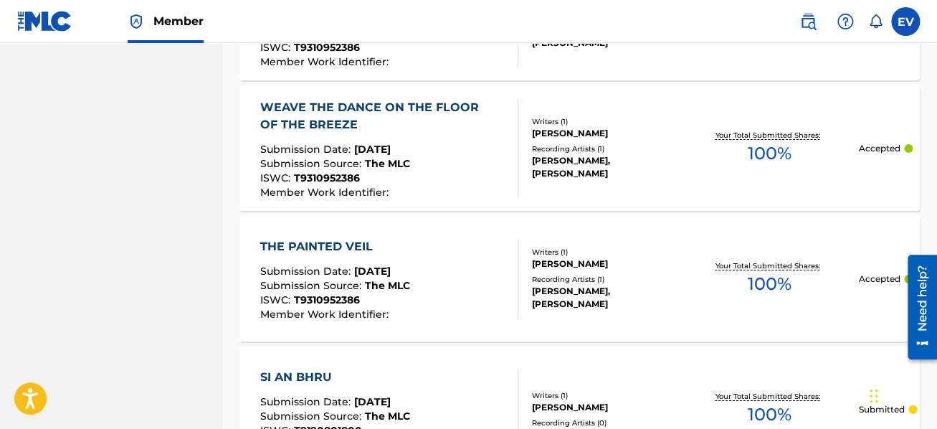
scroll to position [1883, 0]
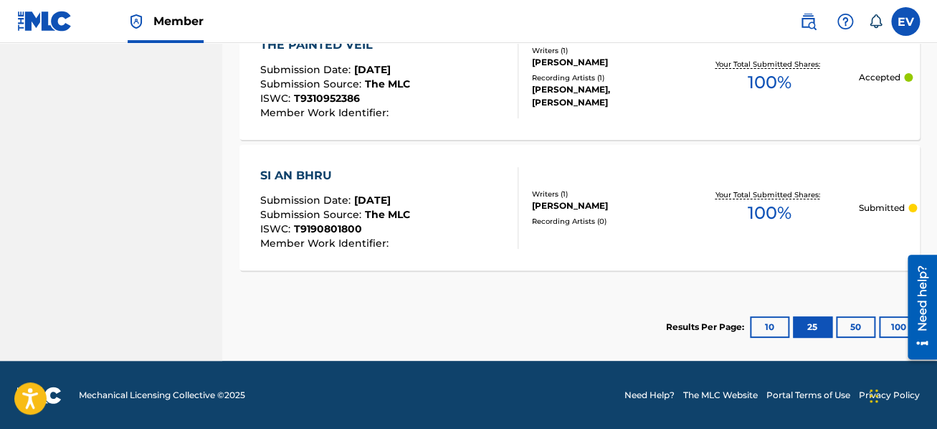
click at [912, 20] on label at bounding box center [905, 21] width 29 height 29
click at [906, 22] on input "EV [PERSON_NAME] [EMAIL_ADDRESS][DOMAIN_NAME] Notification Preferences Profile …" at bounding box center [906, 22] width 0 height 0
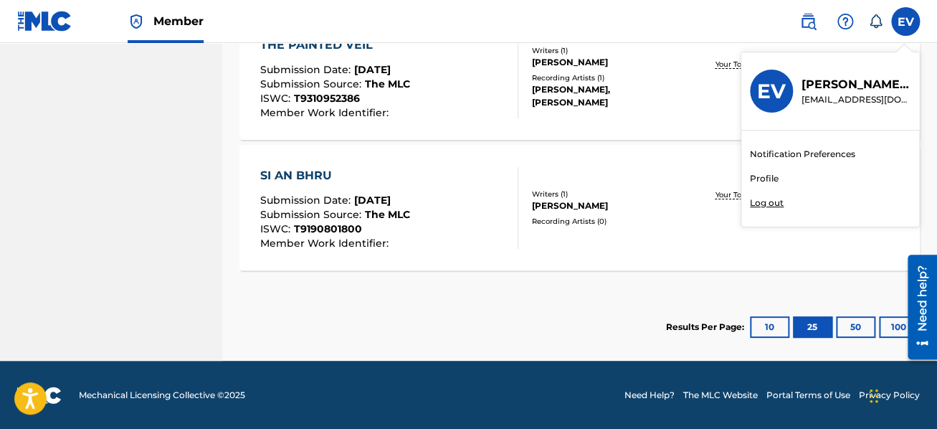
click at [780, 203] on p "Log out" at bounding box center [767, 203] width 34 height 13
click at [906, 22] on input "EV [PERSON_NAME] [EMAIL_ADDRESS][DOMAIN_NAME] Notification Preferences Profile …" at bounding box center [906, 22] width 0 height 0
